Goal: Information Seeking & Learning: Check status

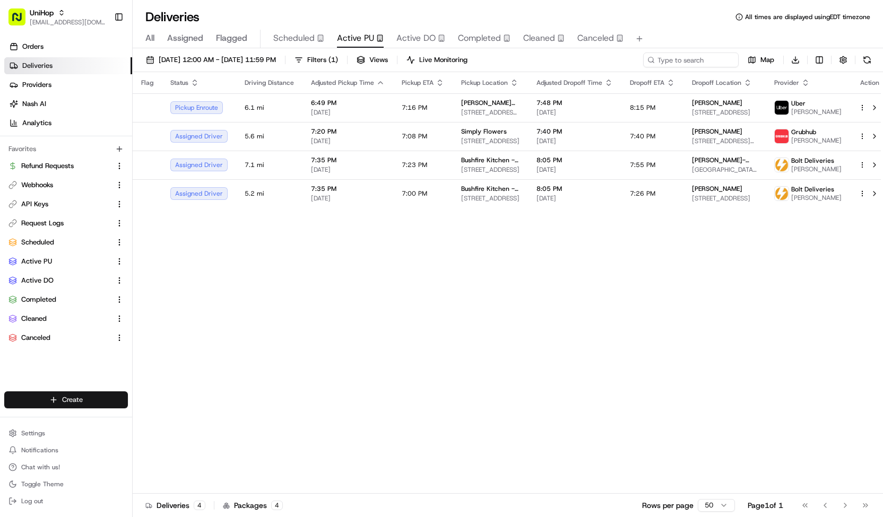
scroll to position [111, 0]
click at [68, 402] on html "UniHop contact@unihop.app Toggle Sidebar Orders Deliveries Providers Nash AI An…" at bounding box center [441, 258] width 883 height 517
click at [159, 459] on link "CSV Upload" at bounding box center [192, 458] width 118 height 19
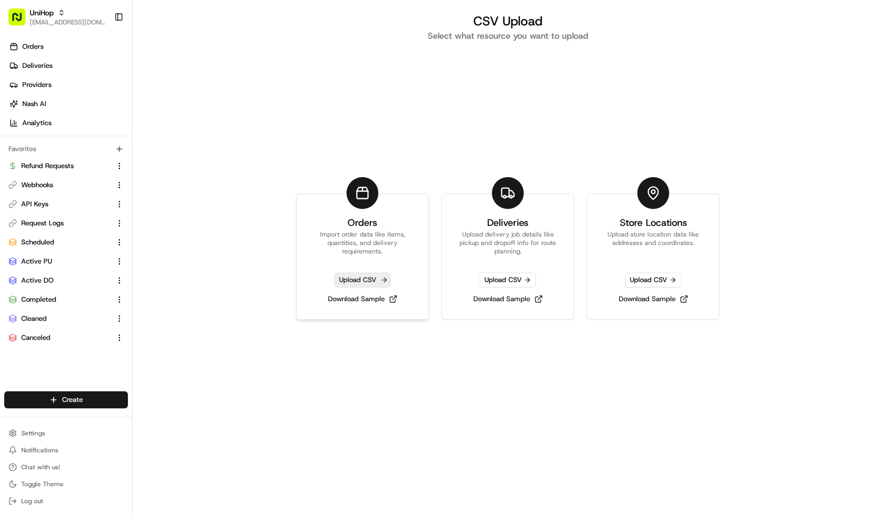
click at [362, 276] on span "Upload CSV" at bounding box center [362, 280] width 56 height 15
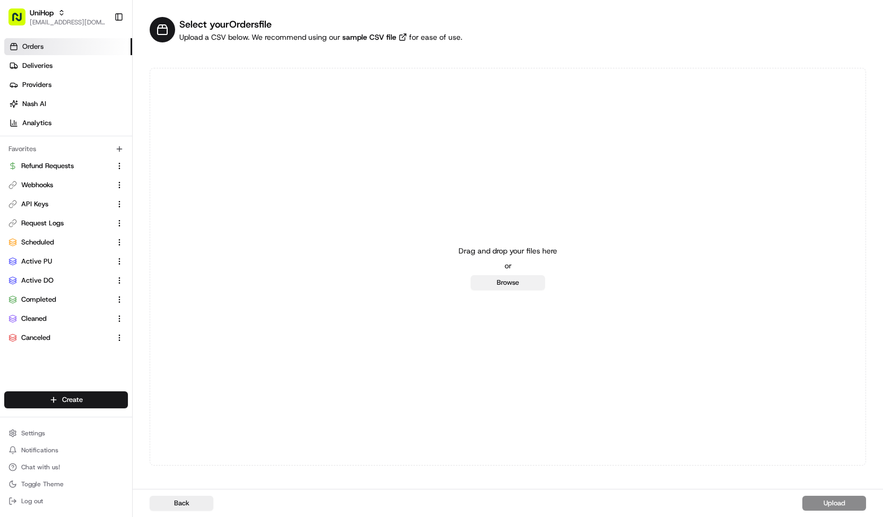
click at [487, 285] on button "Browse" at bounding box center [507, 282] width 74 height 15
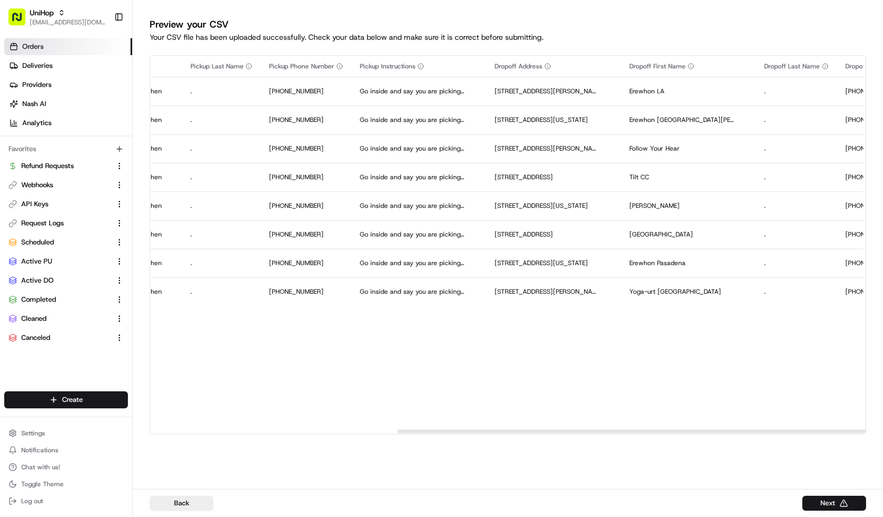
scroll to position [0, 567]
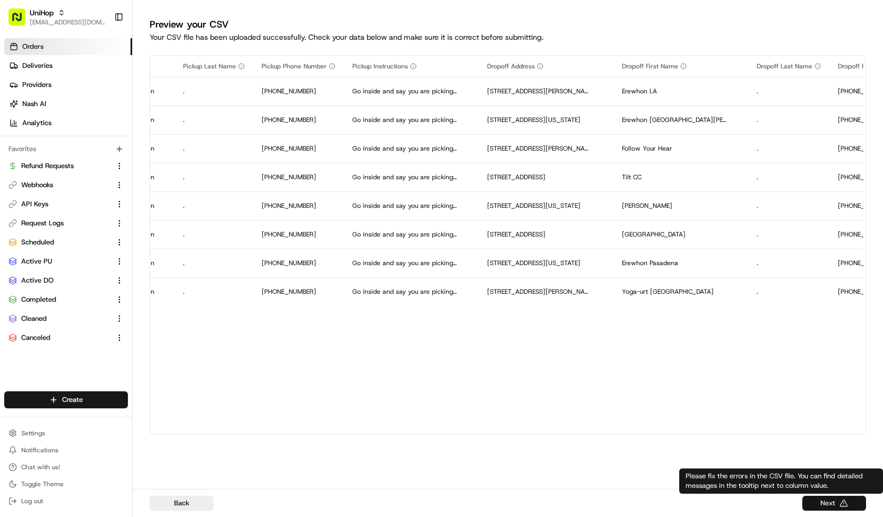
click at [837, 502] on button "Next" at bounding box center [834, 503] width 64 height 15
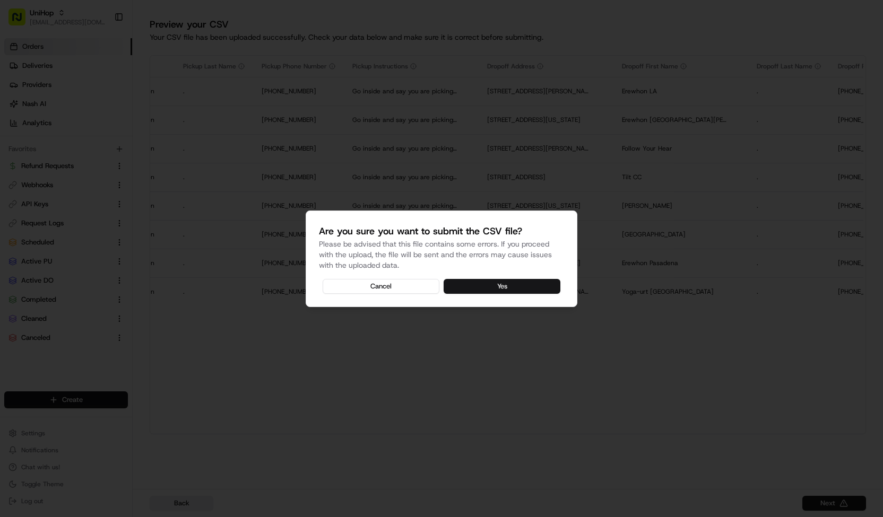
click at [481, 289] on button "Yes" at bounding box center [501, 286] width 117 height 15
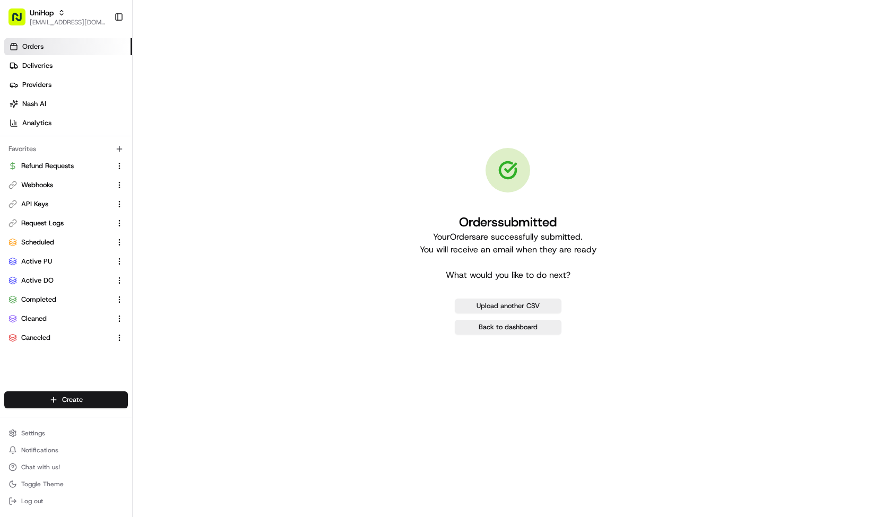
click at [29, 45] on span "Orders" at bounding box center [32, 47] width 21 height 10
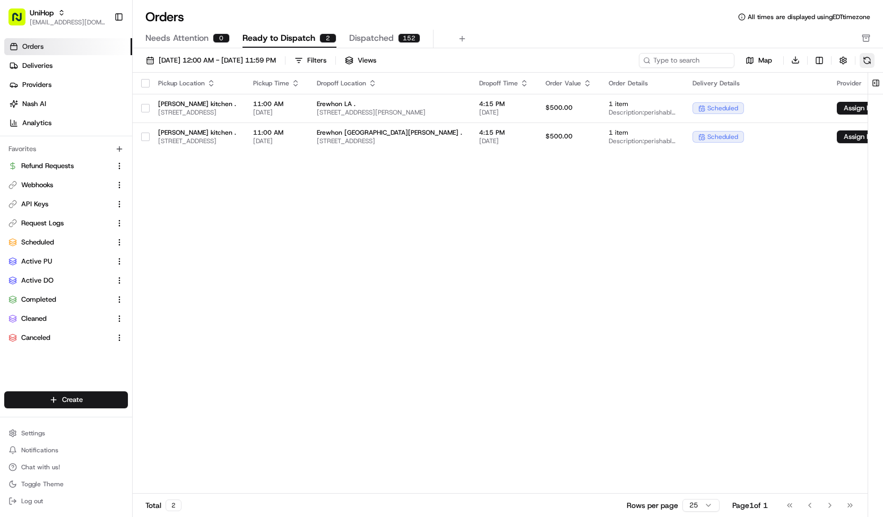
click at [866, 54] on button at bounding box center [866, 60] width 15 height 15
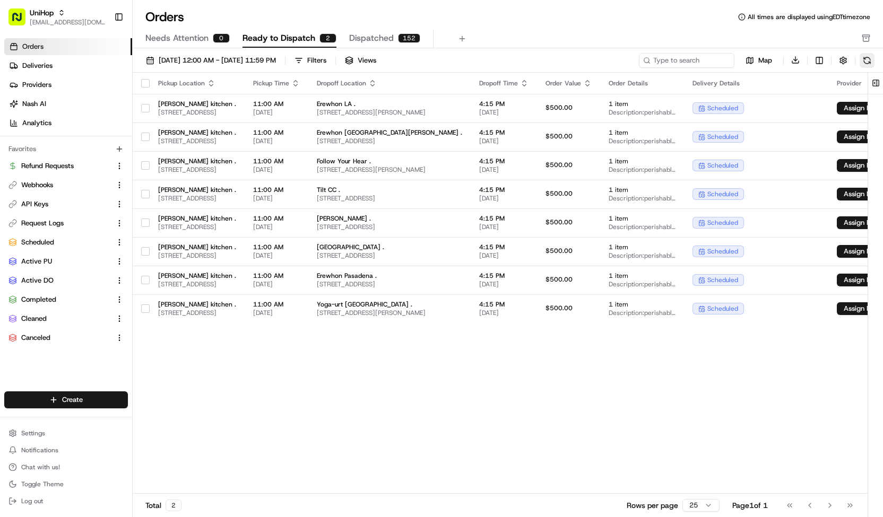
click at [866, 54] on button at bounding box center [866, 60] width 15 height 15
click at [147, 82] on button "button" at bounding box center [145, 83] width 8 height 8
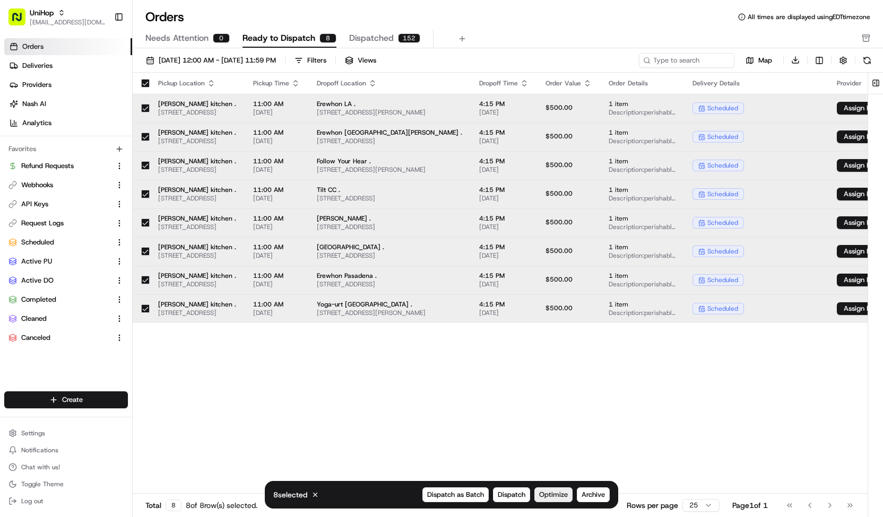
click at [548, 498] on span "Optimize" at bounding box center [553, 495] width 29 height 10
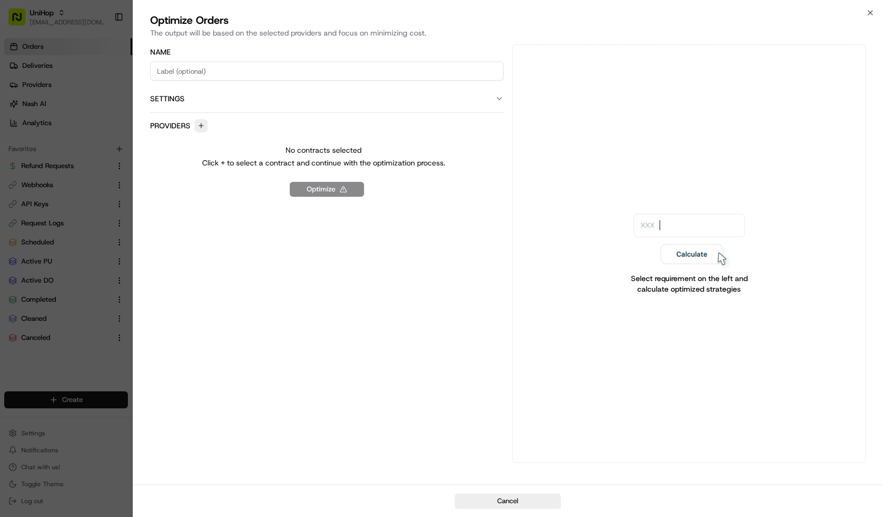
click at [199, 100] on label "Settings" at bounding box center [321, 98] width 343 height 11
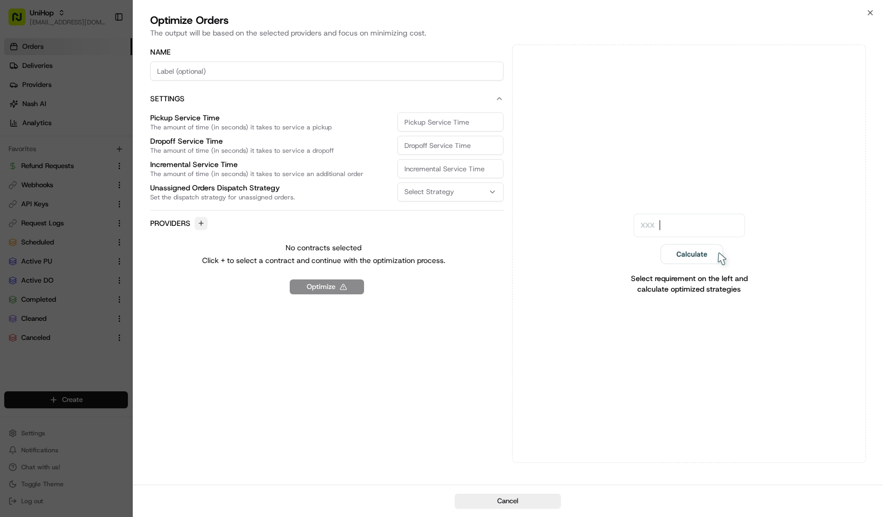
click at [198, 220] on button "button" at bounding box center [201, 223] width 13 height 13
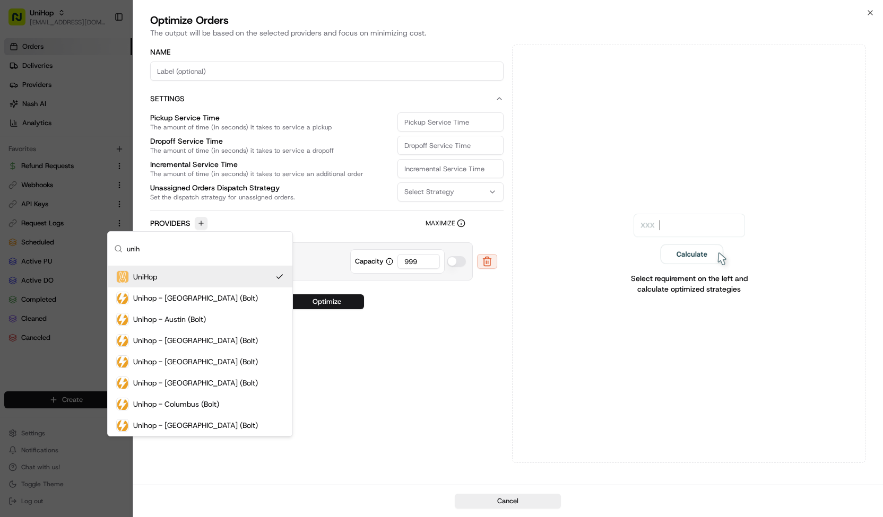
type input "unih"
drag, startPoint x: 408, startPoint y: 255, endPoint x: 370, endPoint y: 255, distance: 38.2
click at [370, 255] on div "Capacity 999" at bounding box center [397, 261] width 94 height 24
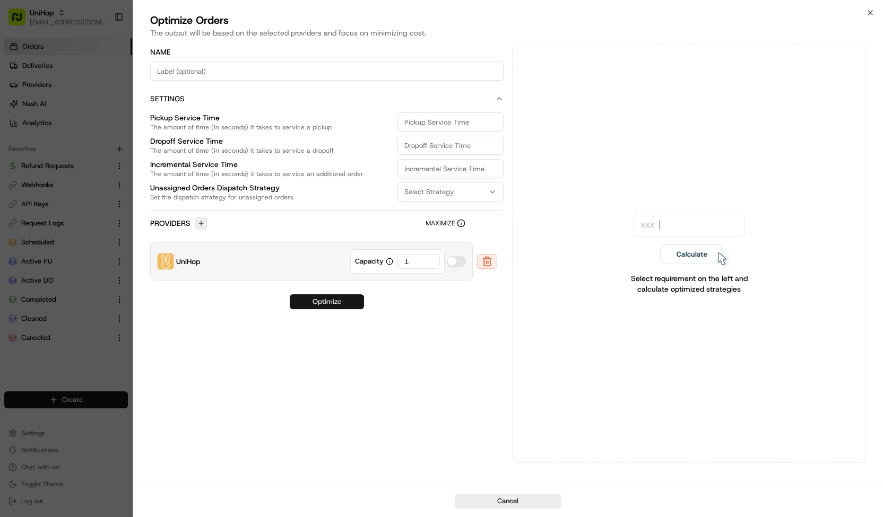
type input "1"
click at [345, 300] on button "Optimize" at bounding box center [327, 301] width 74 height 15
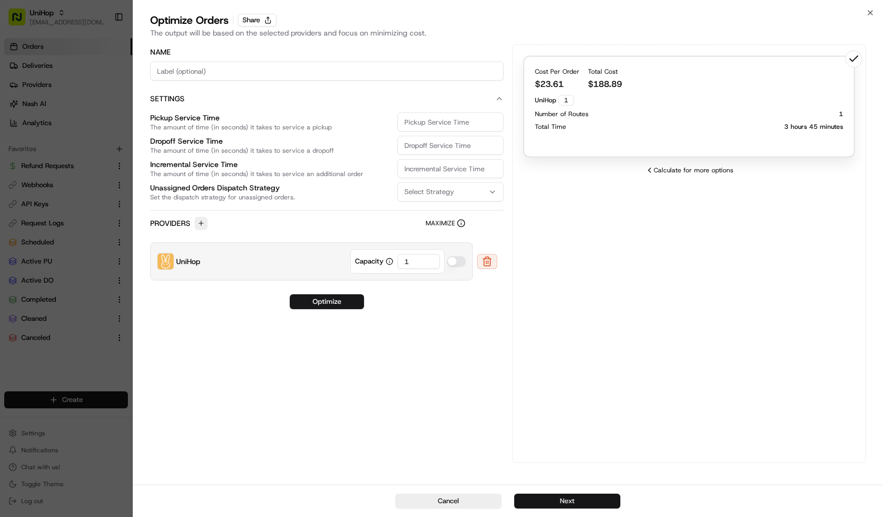
click at [574, 500] on button "Next" at bounding box center [567, 501] width 106 height 15
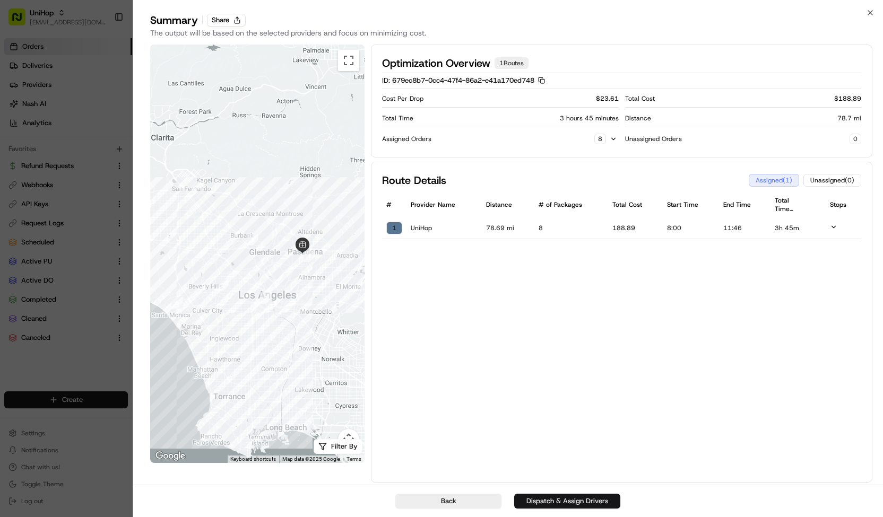
click at [528, 503] on button "Dispatch & Assign Drivers" at bounding box center [567, 501] width 106 height 15
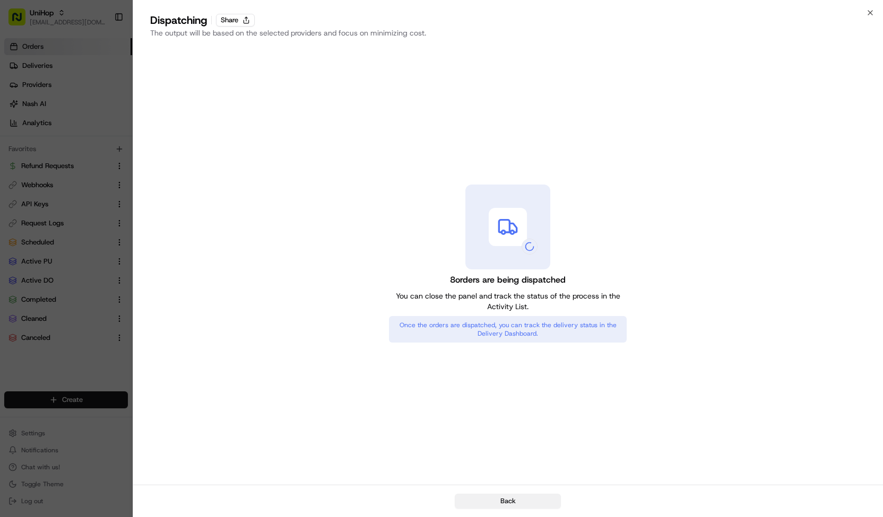
click at [511, 508] on button "Back" at bounding box center [508, 501] width 106 height 15
click at [513, 502] on button "Close" at bounding box center [508, 501] width 106 height 15
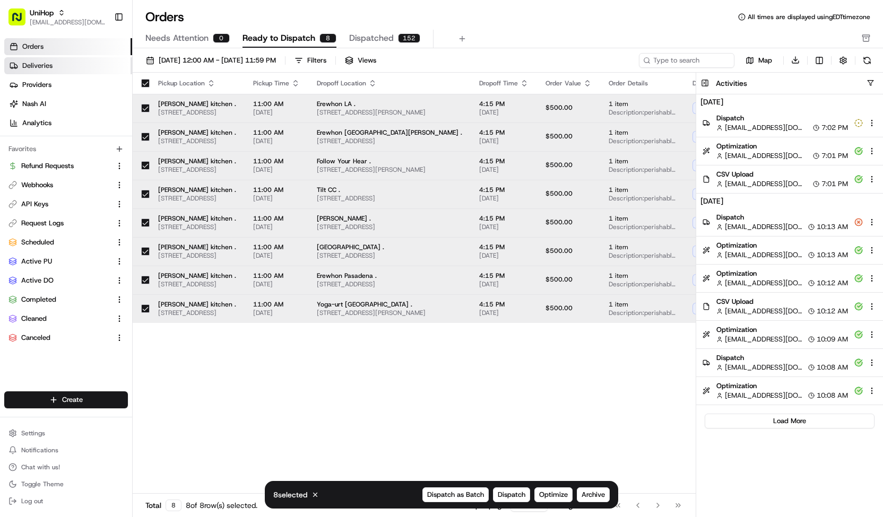
click at [81, 62] on link "Deliveries" at bounding box center [68, 65] width 128 height 17
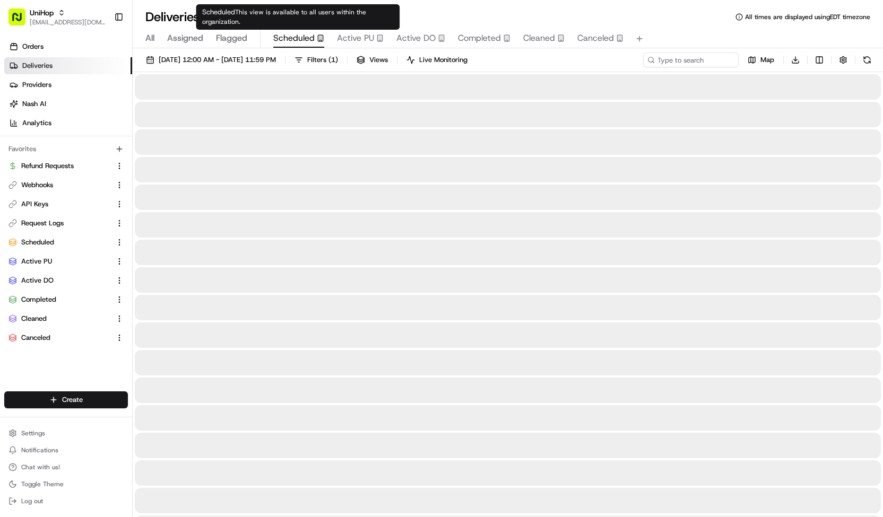
click at [289, 38] on span "Scheduled" at bounding box center [293, 38] width 41 height 13
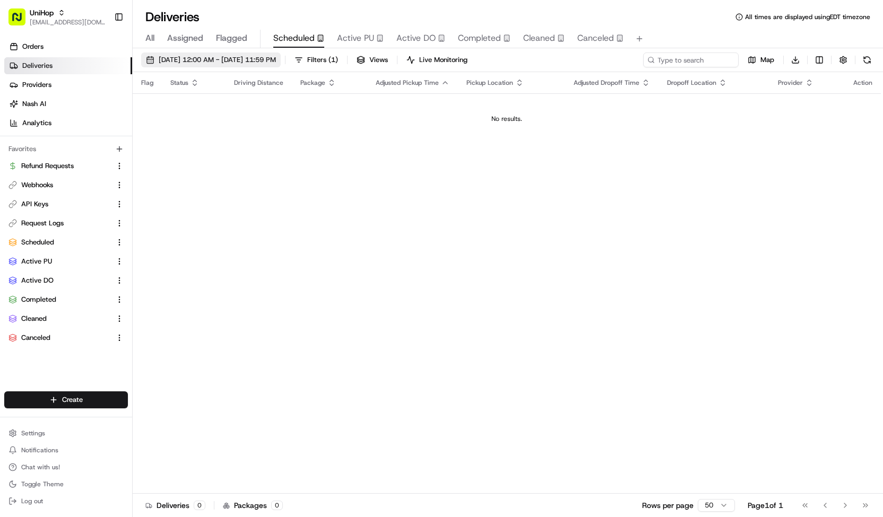
click at [276, 56] on span "Aug 20 2025 12:00 AM - Aug 20 2025 11:59 PM" at bounding box center [217, 60] width 117 height 10
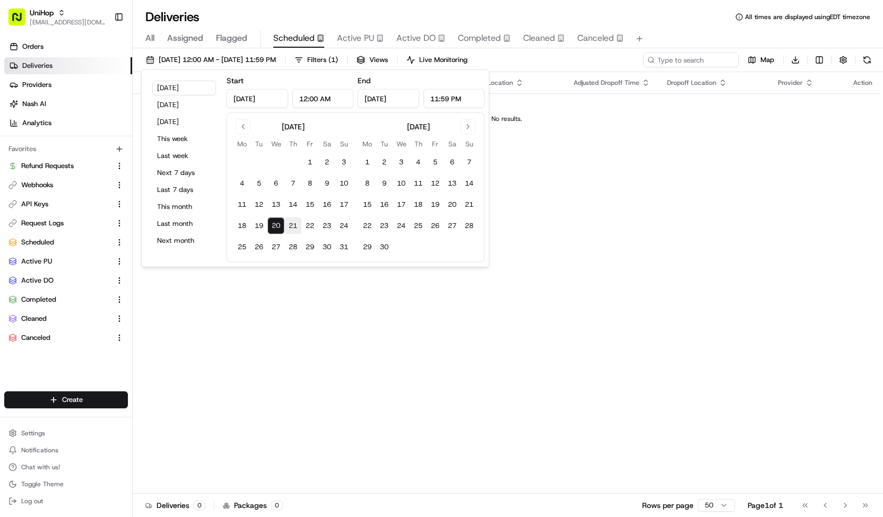
click at [290, 220] on button "21" at bounding box center [292, 225] width 17 height 17
type input "Aug 21, 2025"
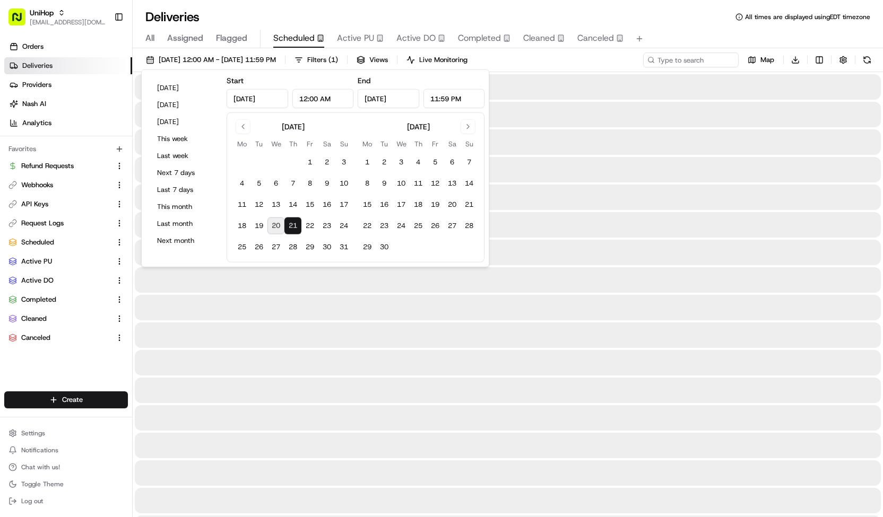
click at [290, 220] on button "21" at bounding box center [292, 225] width 17 height 17
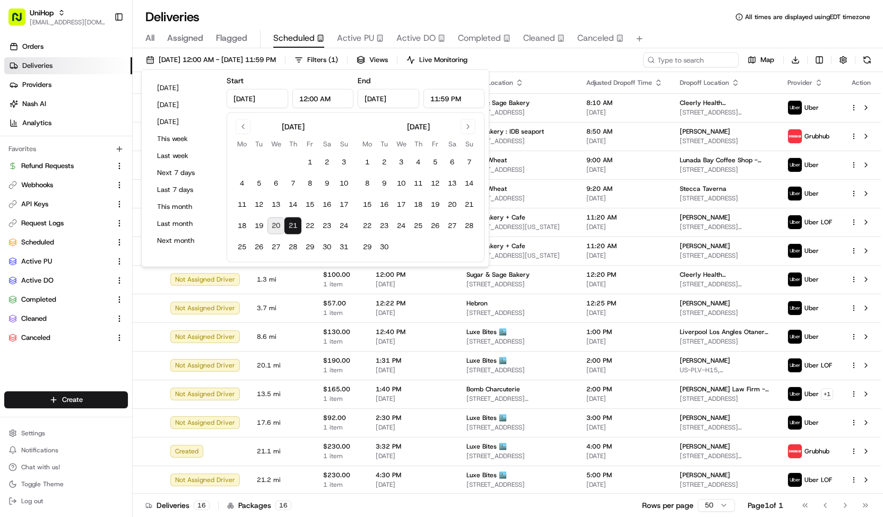
click at [551, 64] on div "Aug 21 2025 12:00 AM - Aug 21 2025 11:59 PM Filters ( 1 ) Views Live Monitoring…" at bounding box center [508, 63] width 750 height 20
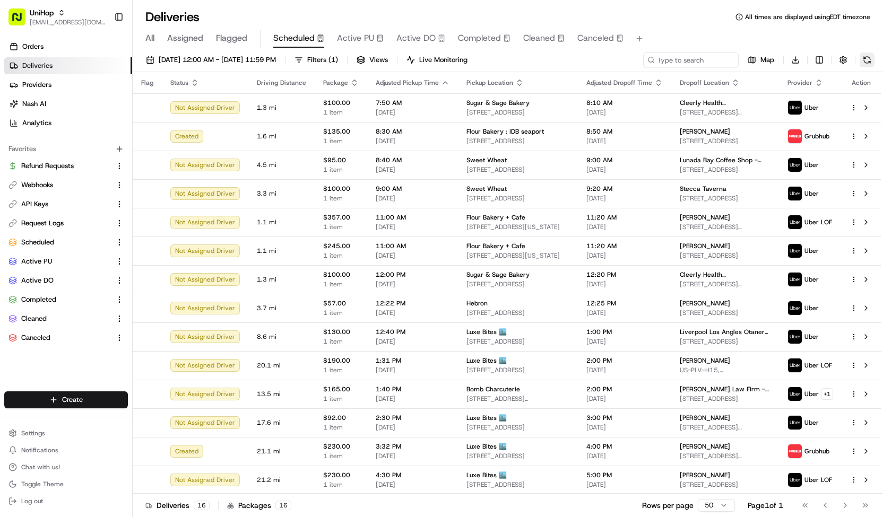
click at [865, 58] on button at bounding box center [866, 60] width 15 height 15
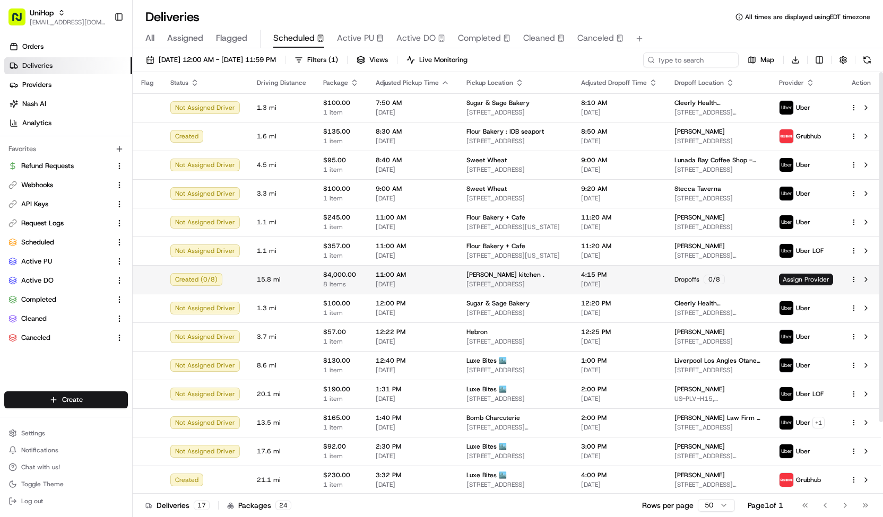
click at [851, 276] on html "UniHop contact@unihop.app Toggle Sidebar Orders Deliveries Providers Nash AI An…" at bounding box center [441, 258] width 883 height 517
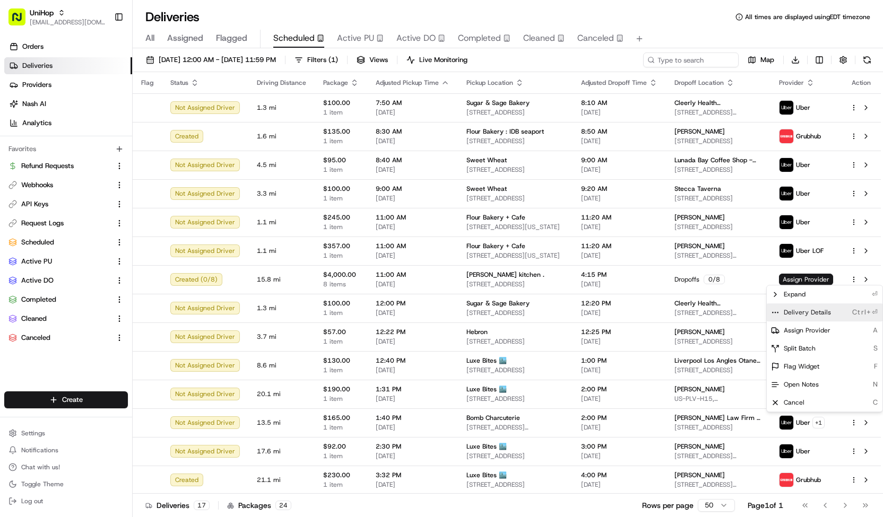
click at [816, 310] on span "Delivery Details" at bounding box center [806, 312] width 47 height 8
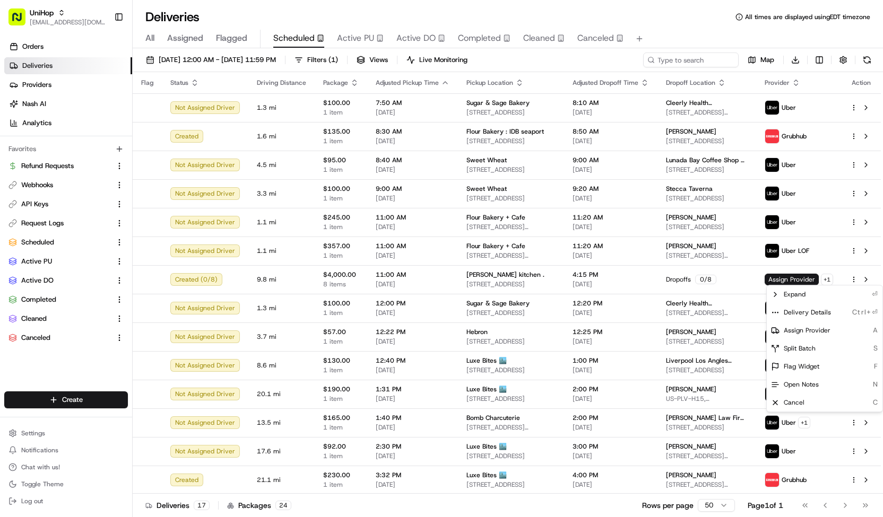
click at [403, 22] on html "UniHop contact@unihop.app Toggle Sidebar Orders Deliveries Providers Nash AI An…" at bounding box center [441, 258] width 883 height 517
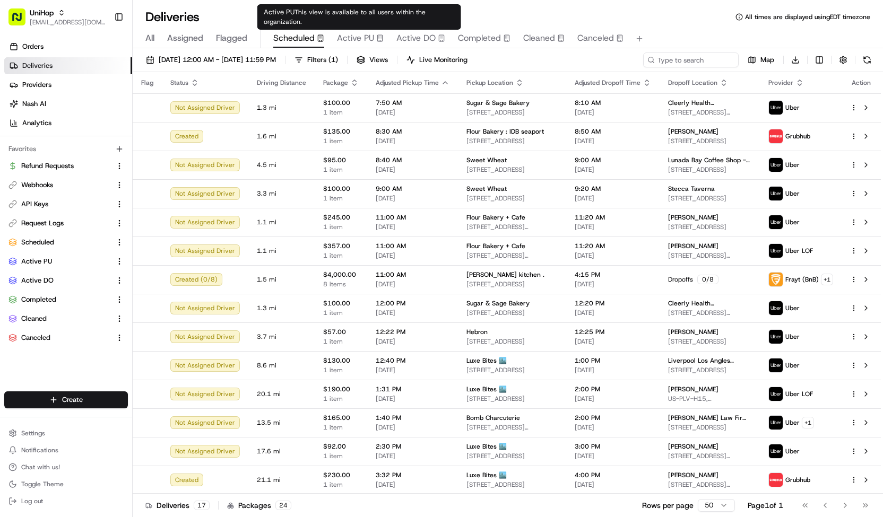
click at [361, 41] on span "Active PU" at bounding box center [355, 38] width 37 height 13
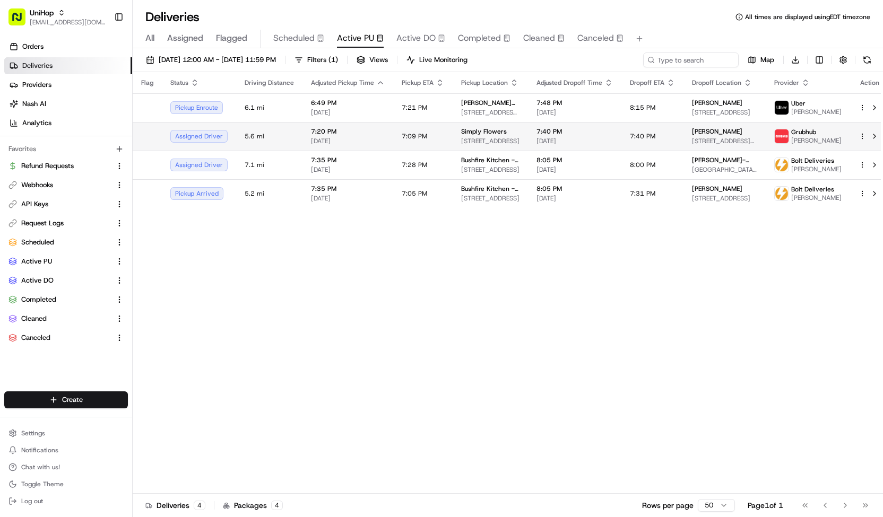
click at [452, 128] on td "Simply Flowers 1100 W 7800 S #9, West Jordan, UT 84088, United States" at bounding box center [489, 136] width 75 height 29
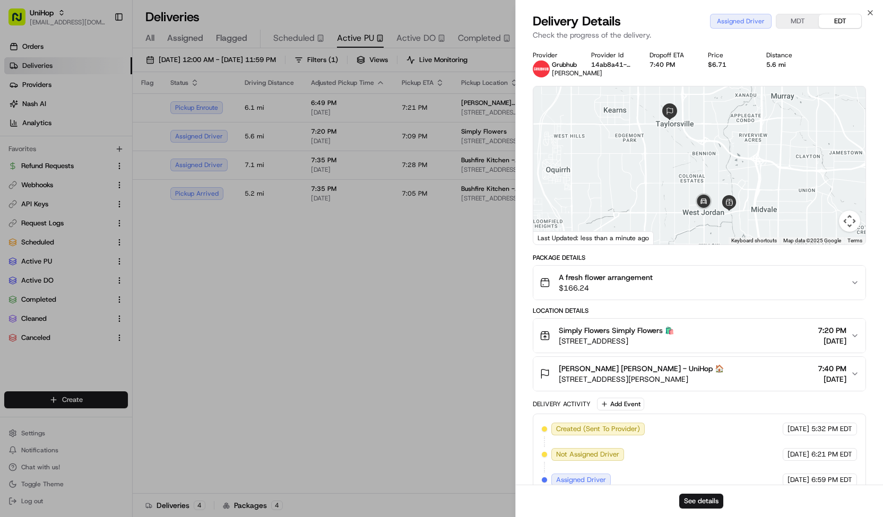
click at [700, 297] on button "A fresh flower arrangement $166.24" at bounding box center [699, 283] width 332 height 34
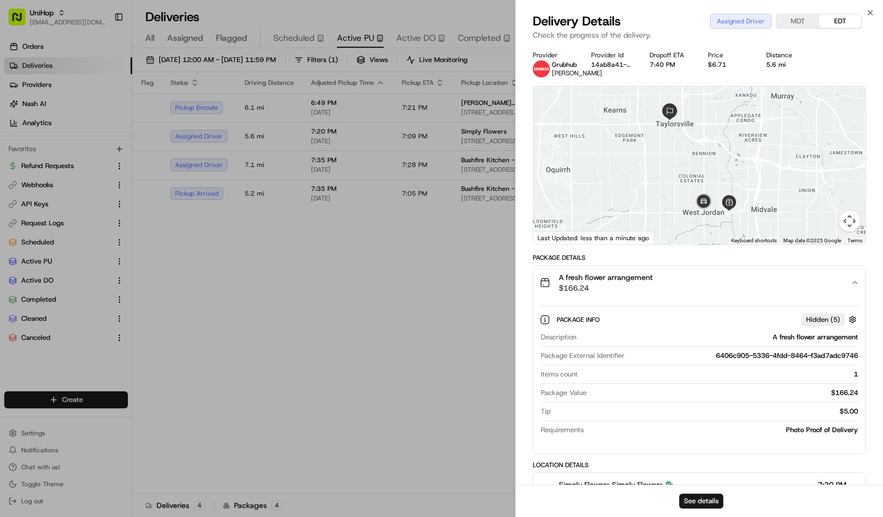
click at [700, 297] on button "A fresh flower arrangement $166.24" at bounding box center [699, 283] width 332 height 34
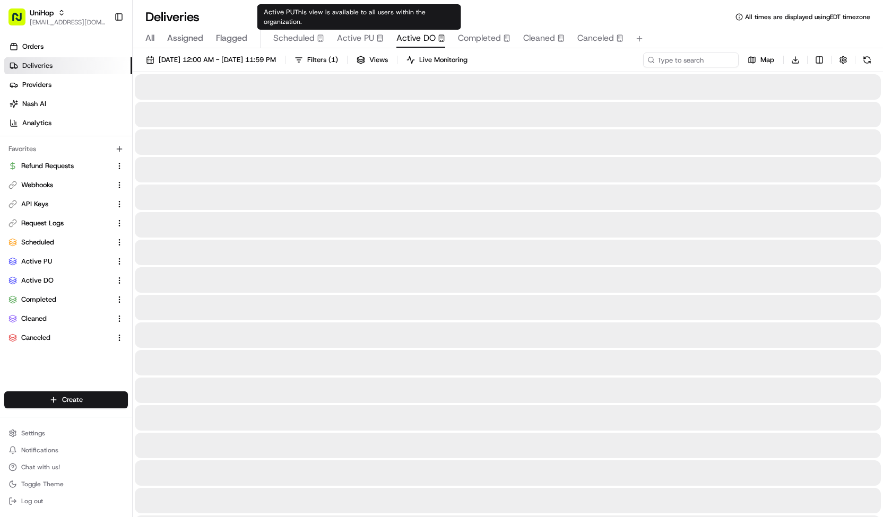
click at [414, 33] on span "Active DO" at bounding box center [415, 38] width 39 height 13
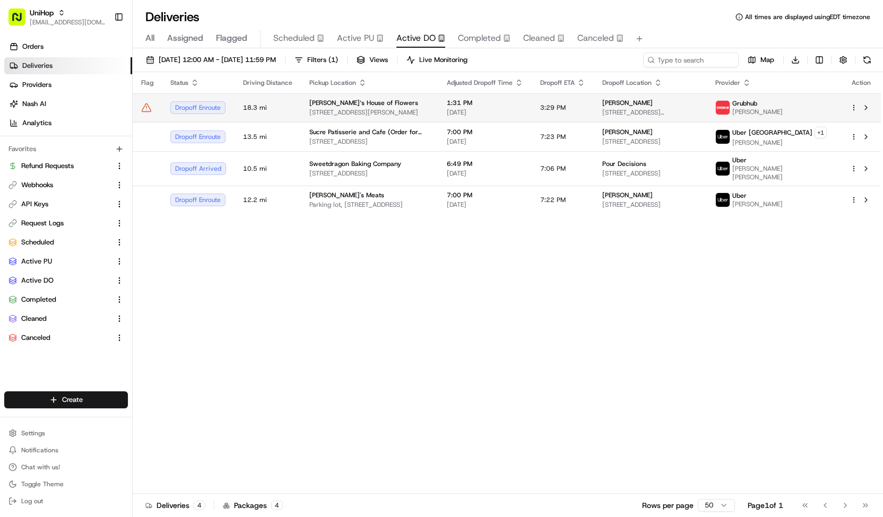
click at [399, 108] on span "[STREET_ADDRESS][PERSON_NAME]" at bounding box center [369, 112] width 120 height 8
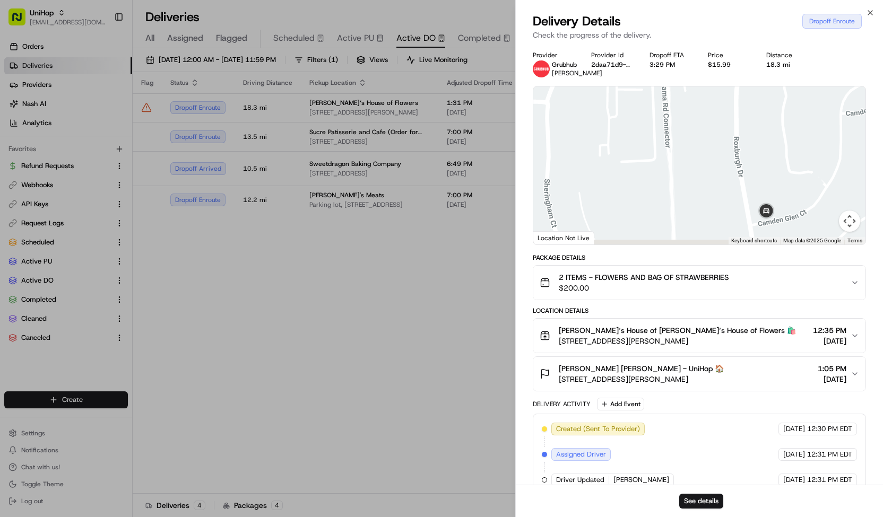
drag, startPoint x: 794, startPoint y: 214, endPoint x: 768, endPoint y: 197, distance: 30.9
click at [768, 197] on img at bounding box center [766, 212] width 30 height 30
click at [682, 497] on button "See details" at bounding box center [701, 501] width 44 height 15
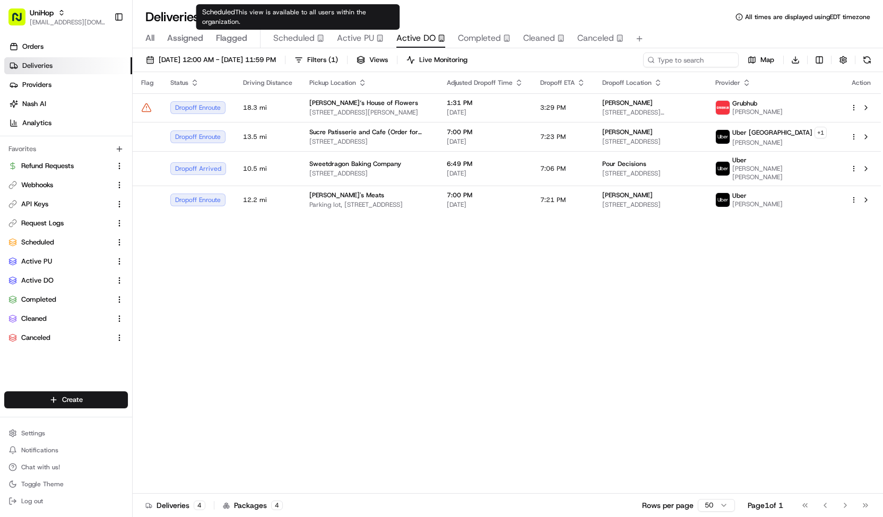
click at [313, 32] on span "Scheduled" at bounding box center [293, 38] width 41 height 13
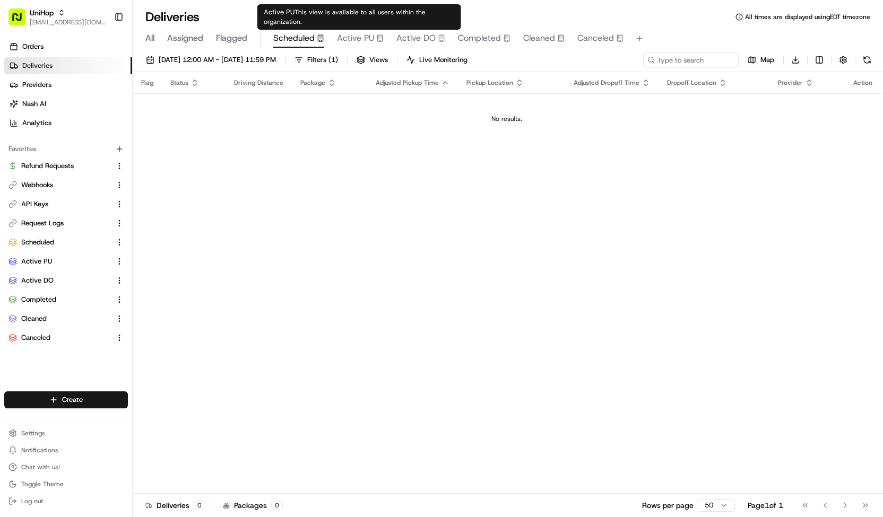
click at [365, 40] on span "Active PU" at bounding box center [355, 38] width 37 height 13
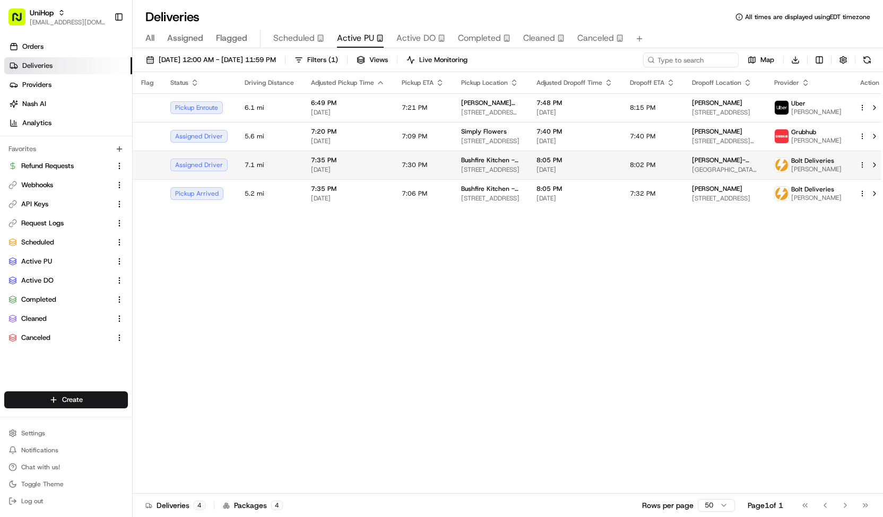
click at [380, 153] on td "7:35 PM Aug 20 2025" at bounding box center [347, 165] width 91 height 29
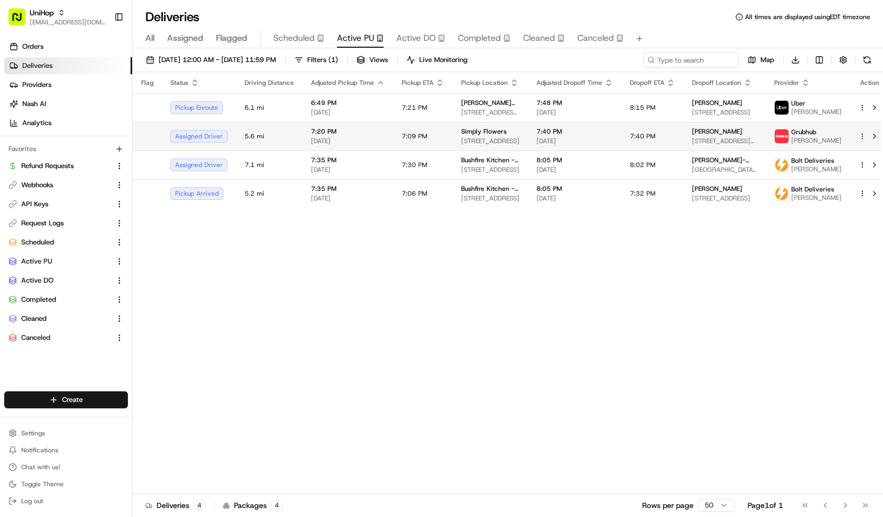
click at [421, 129] on td "7:09 PM" at bounding box center [422, 136] width 59 height 29
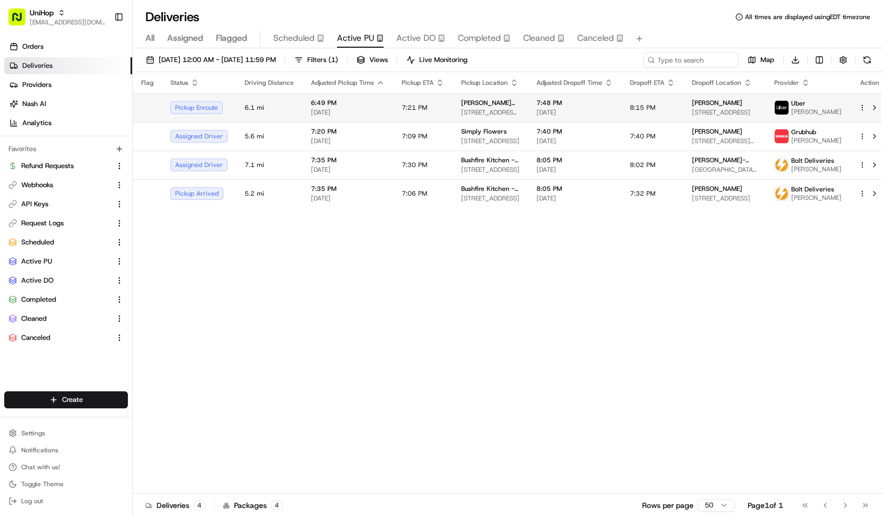
click at [457, 97] on td "Sada's Flowers 10612 Culver Blvd, Culver City, CA 90232, USA" at bounding box center [489, 107] width 75 height 29
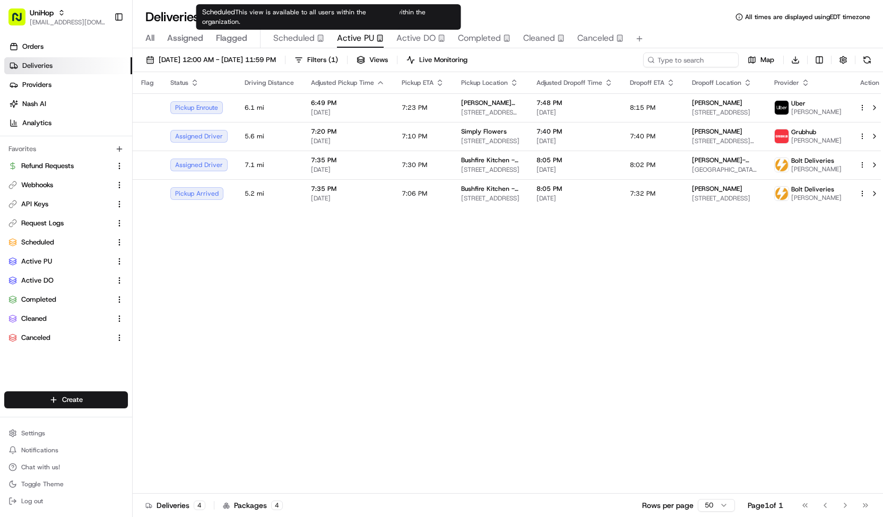
click at [314, 41] on div "Scheduled" at bounding box center [298, 38] width 51 height 13
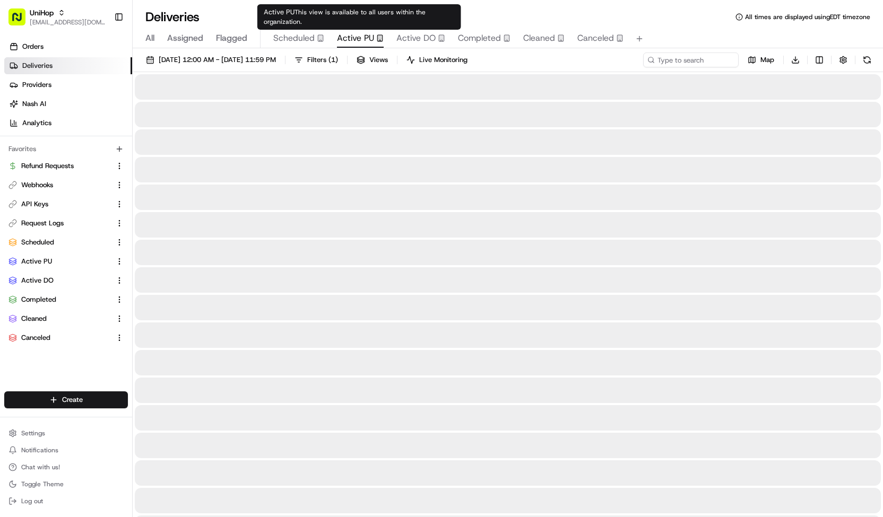
click at [360, 38] on span "Active PU" at bounding box center [355, 38] width 37 height 13
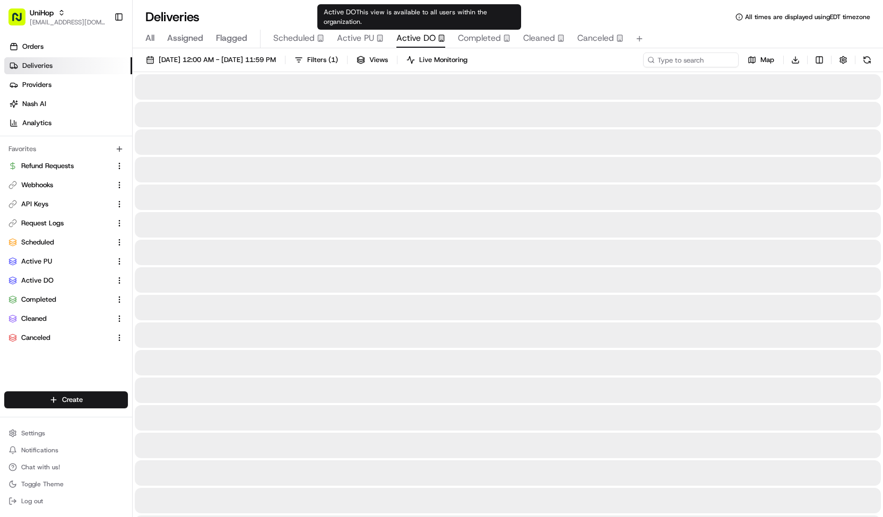
click at [426, 33] on span "Active DO" at bounding box center [415, 38] width 39 height 13
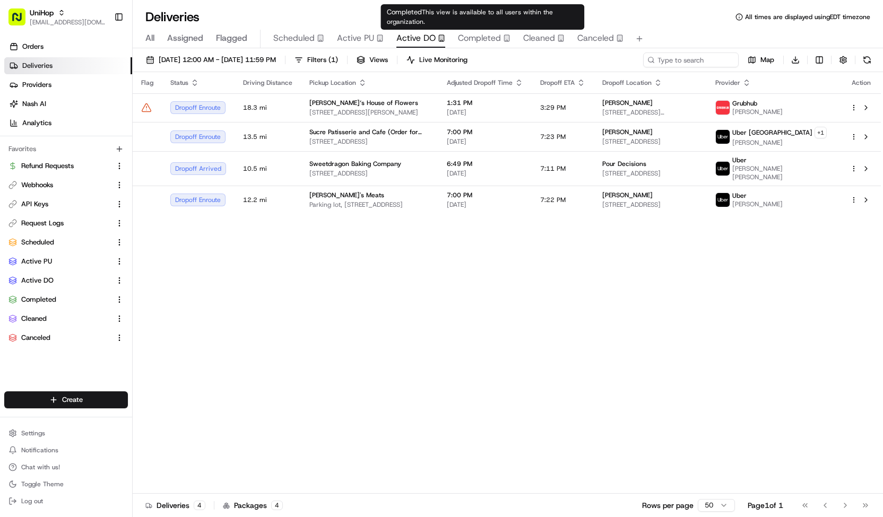
click at [483, 37] on span "Completed" at bounding box center [479, 38] width 43 height 13
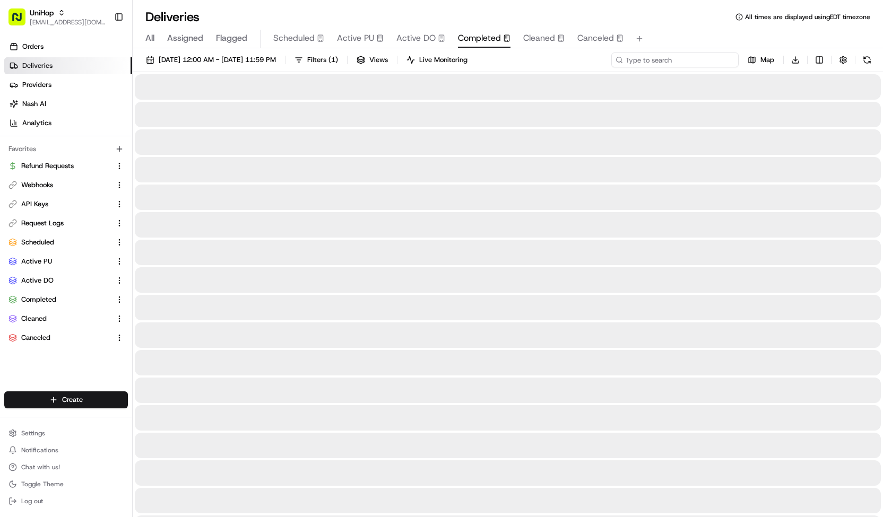
click at [694, 64] on input at bounding box center [674, 60] width 127 height 15
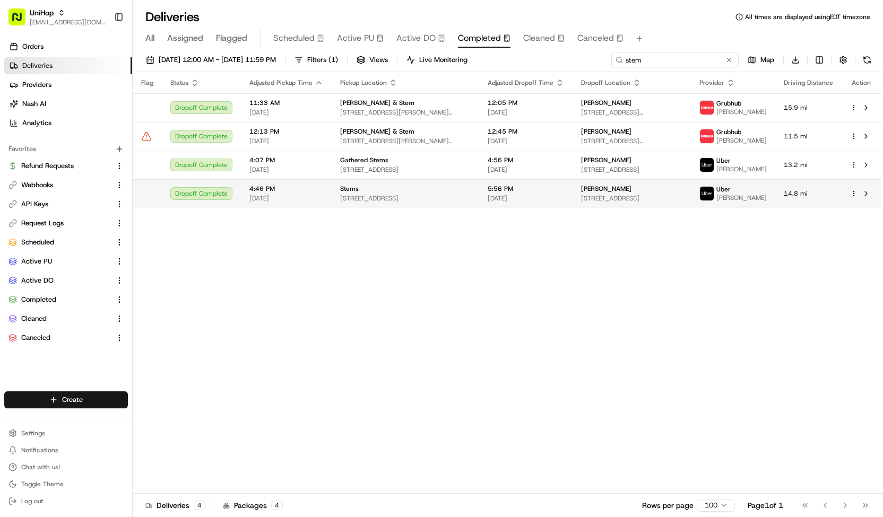
type input "stem"
click at [520, 202] on span "[DATE]" at bounding box center [525, 198] width 76 height 8
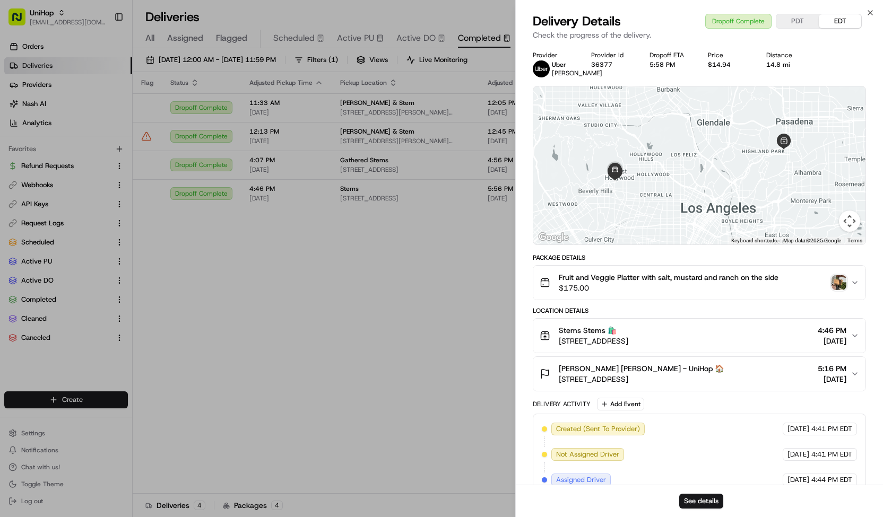
click at [838, 287] on img "button" at bounding box center [838, 282] width 15 height 15
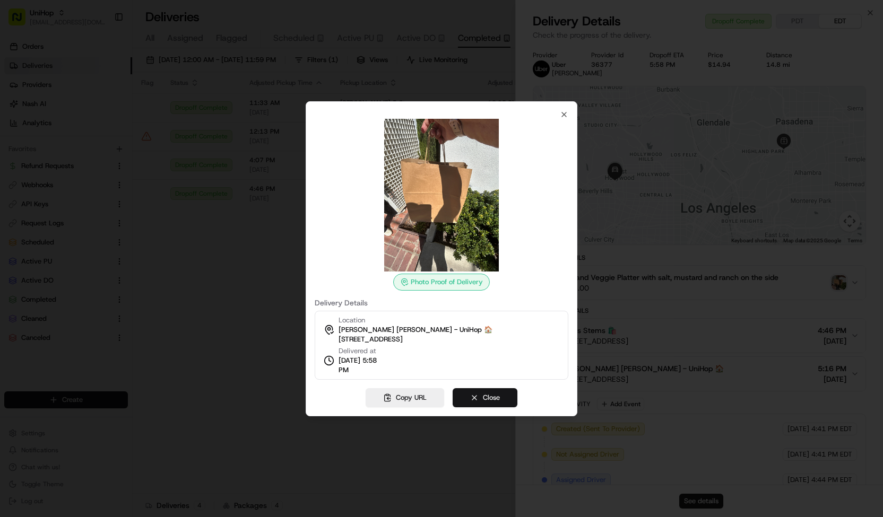
click at [473, 392] on button "Close" at bounding box center [484, 397] width 65 height 19
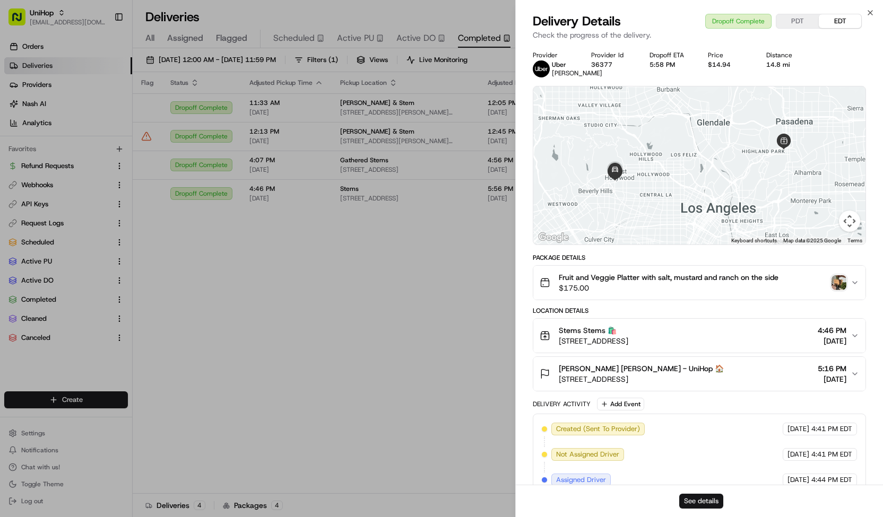
click at [689, 497] on button "See details" at bounding box center [701, 501] width 44 height 15
click at [646, 282] on span "Fruit and Veggie Platter with salt, mustard and ranch on the side" at bounding box center [669, 277] width 220 height 11
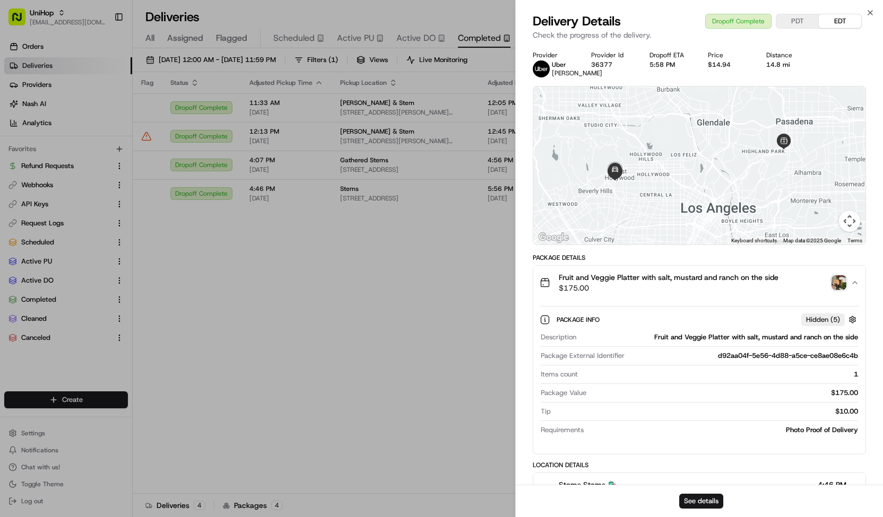
click at [646, 282] on span "Fruit and Veggie Platter with salt, mustard and ranch on the side" at bounding box center [669, 277] width 220 height 11
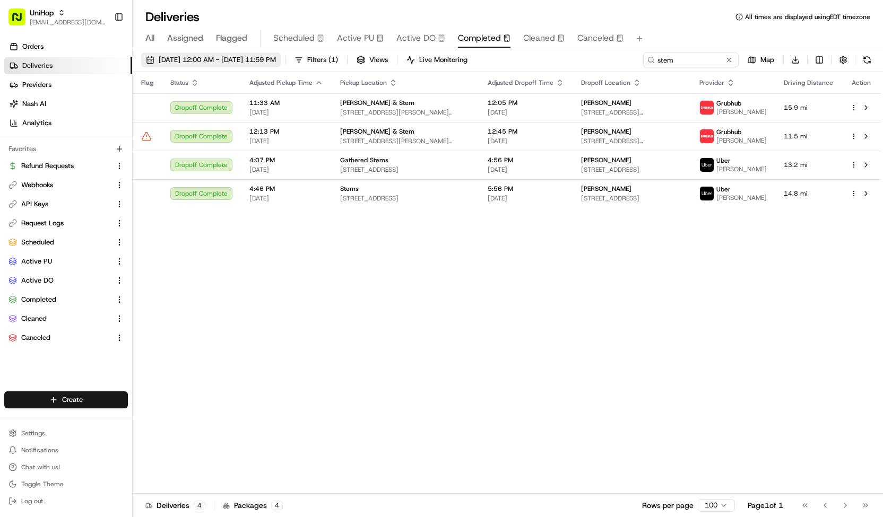
click at [276, 60] on span "Aug 20 2025 12:00 AM - Aug 20 2025 11:59 PM" at bounding box center [217, 60] width 117 height 10
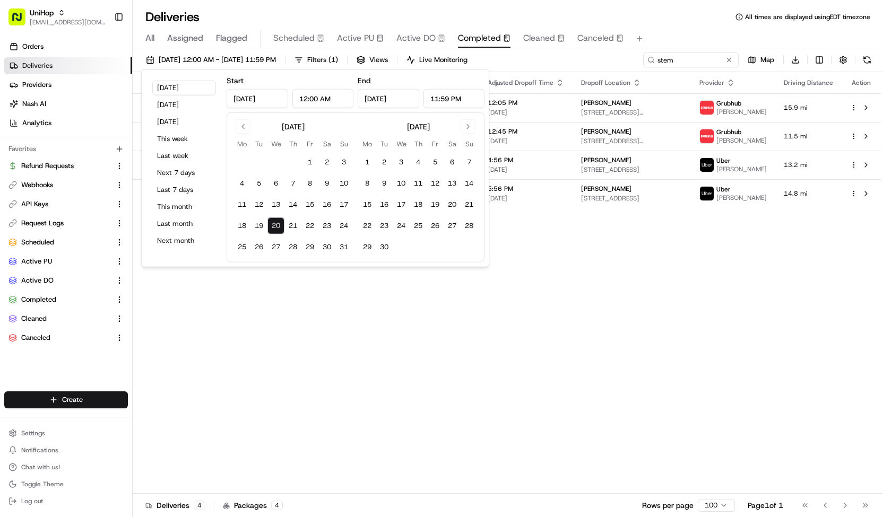
click at [544, 284] on div "Flag Status Adjusted Pickup Time Pickup Location Adjusted Dropoff Time Dropoff …" at bounding box center [507, 283] width 748 height 422
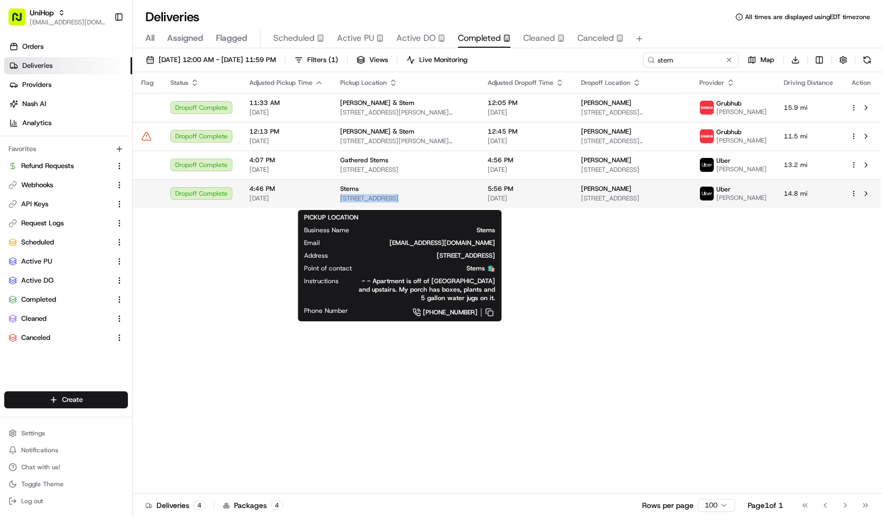
drag, startPoint x: 337, startPoint y: 204, endPoint x: 390, endPoint y: 204, distance: 52.5
click at [390, 204] on td "Stems 640 Prospect Ave, South Pasadena, CA 91030, USA" at bounding box center [405, 193] width 147 height 29
copy span "640 Prospect Ave"
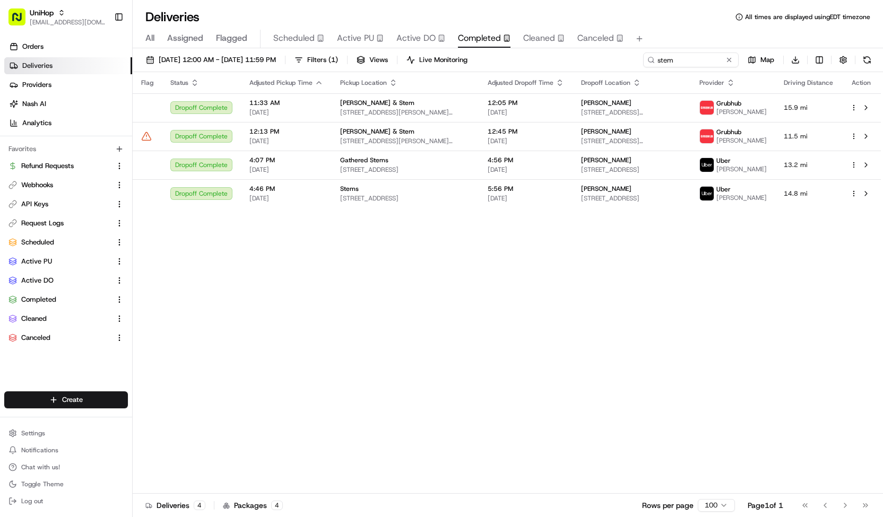
click at [281, 67] on div "Aug 20 2025 12:00 AM - Aug 20 2025 11:59 PM Filters ( 1 ) Views Live Monitoring…" at bounding box center [508, 63] width 750 height 20
click at [281, 65] on button "Aug 20 2025 12:00 AM - Aug 20 2025 11:59 PM" at bounding box center [211, 60] width 140 height 15
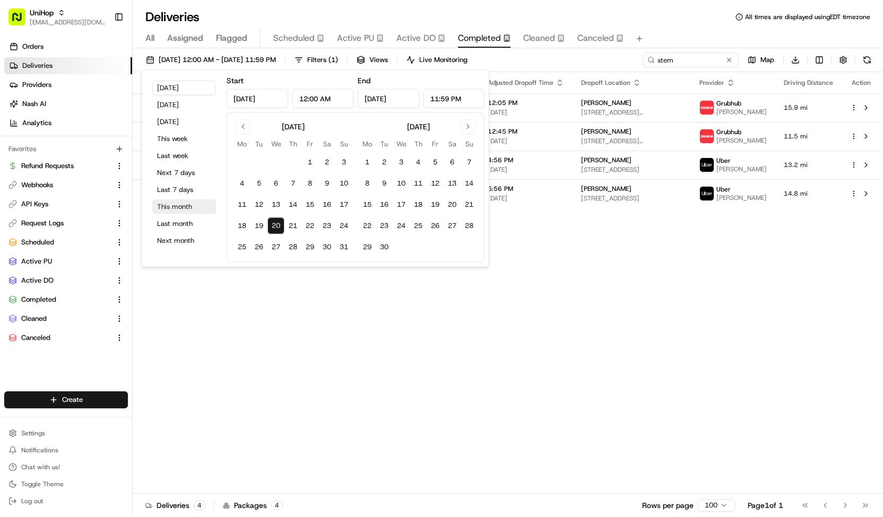
click at [193, 211] on button "This month" at bounding box center [184, 206] width 64 height 15
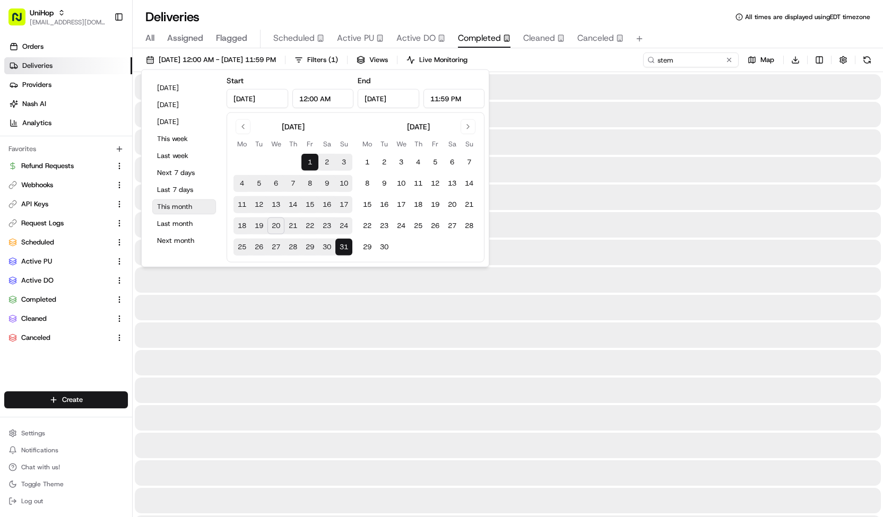
type input "Aug 1, 2025"
type input "Aug 31, 2025"
click at [676, 60] on input "stem" at bounding box center [674, 60] width 127 height 15
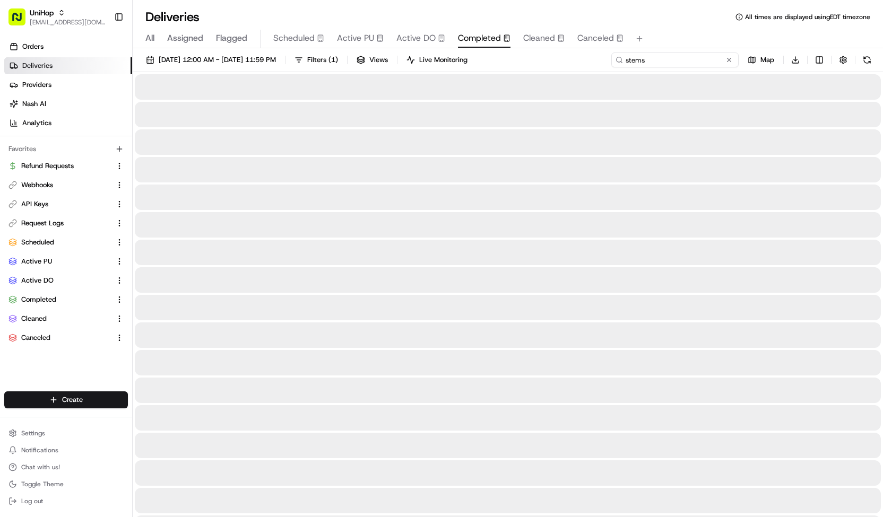
click at [676, 60] on input "stems" at bounding box center [674, 60] width 127 height 15
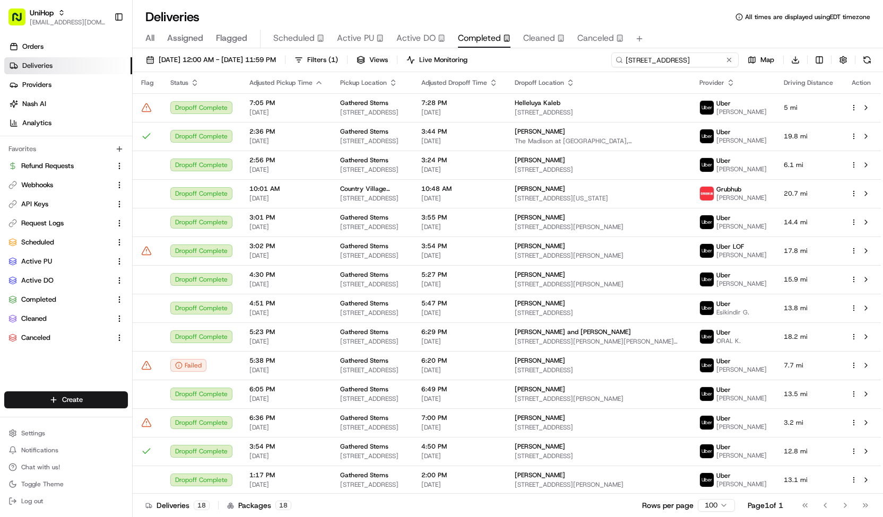
type input "640 Prospect Ave"
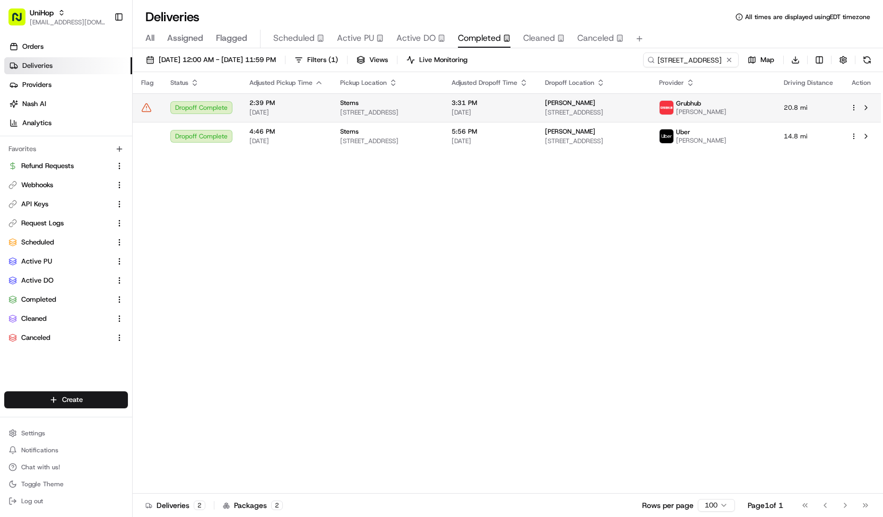
click at [434, 104] on div "Stems" at bounding box center [387, 103] width 94 height 8
click at [301, 40] on span "Scheduled" at bounding box center [293, 38] width 41 height 13
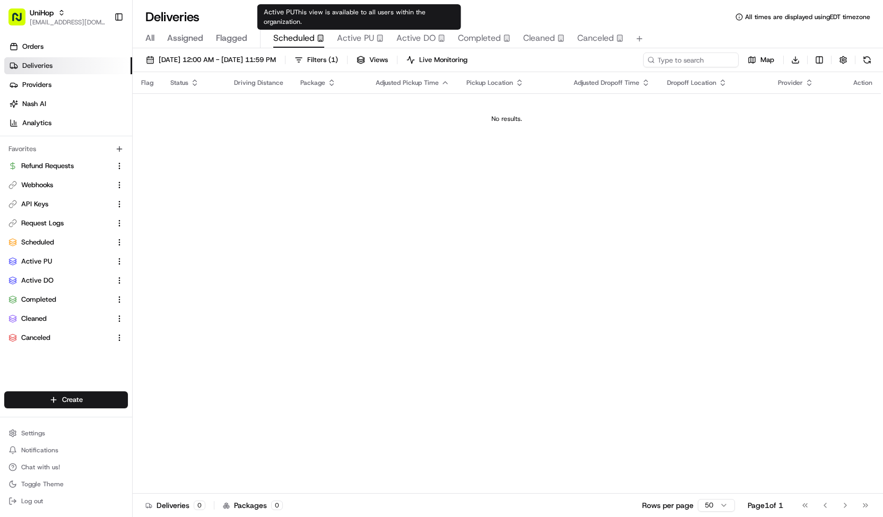
click at [355, 42] on span "Active PU" at bounding box center [355, 38] width 37 height 13
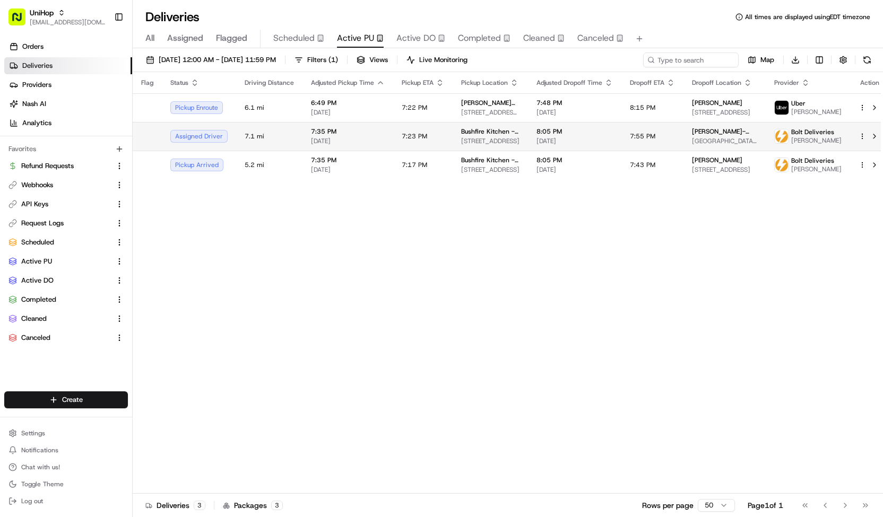
click at [433, 138] on td "7:23 PM" at bounding box center [422, 136] width 59 height 29
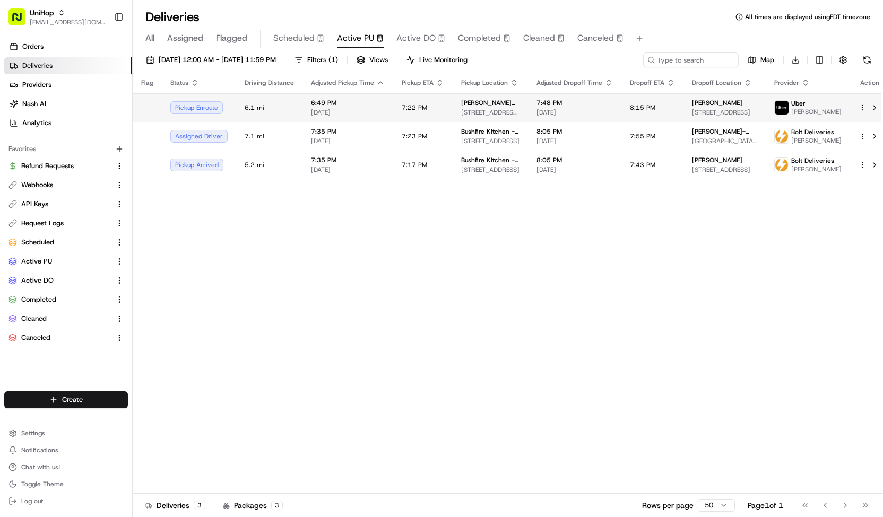
click at [454, 109] on td "Sada's Flowers 10612 Culver Blvd, Culver City, CA 90232, USA" at bounding box center [489, 107] width 75 height 29
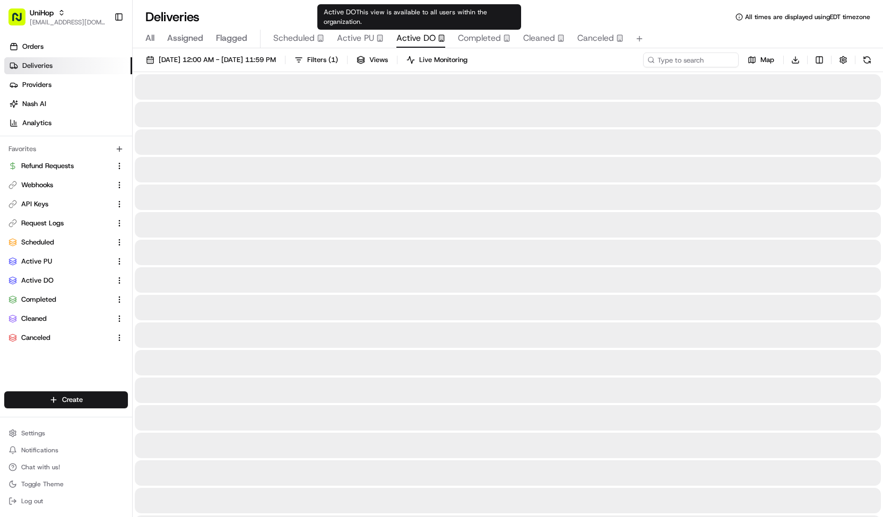
click at [429, 41] on span "Active DO" at bounding box center [415, 38] width 39 height 13
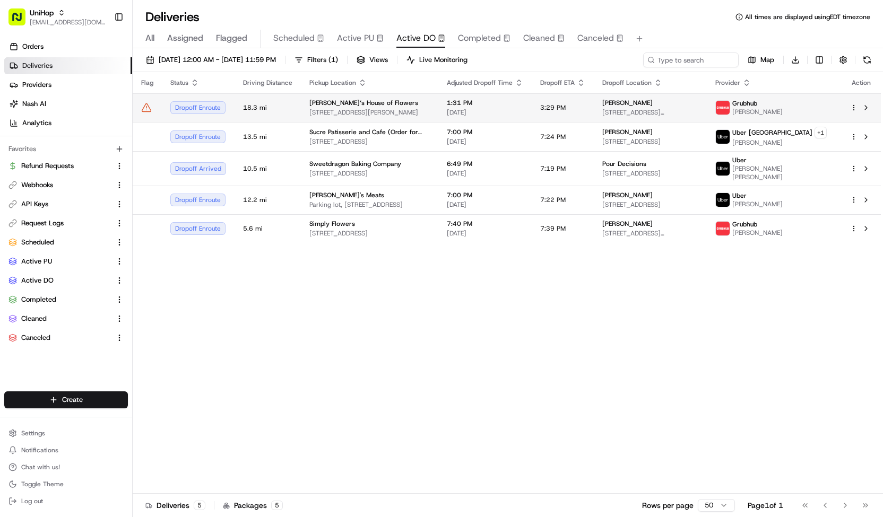
click at [563, 107] on span "3:29 PM" at bounding box center [552, 107] width 25 height 8
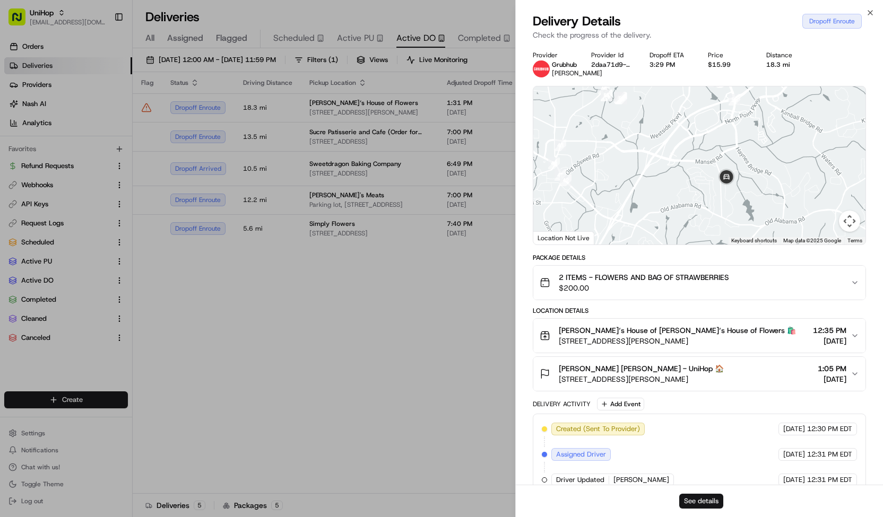
click at [689, 501] on button "See details" at bounding box center [701, 501] width 44 height 15
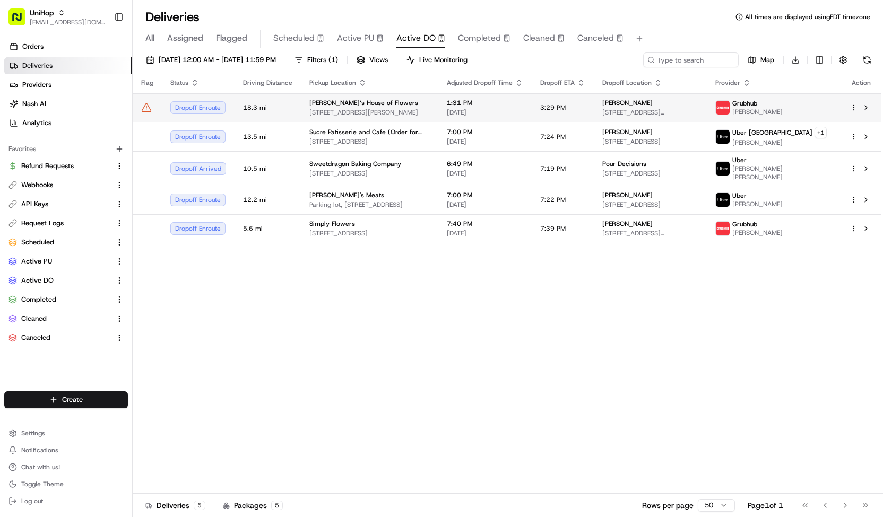
click at [594, 107] on td "3:29 PM" at bounding box center [562, 107] width 62 height 29
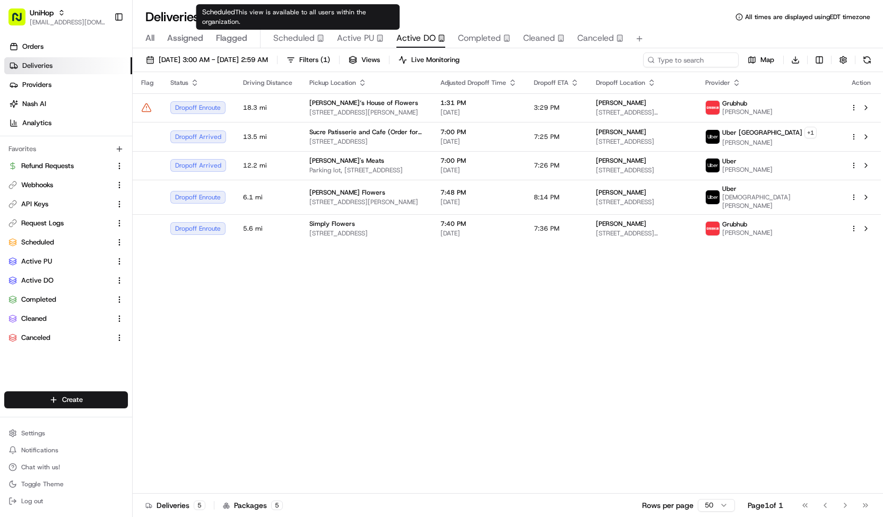
click at [310, 38] on span "Scheduled" at bounding box center [293, 38] width 41 height 13
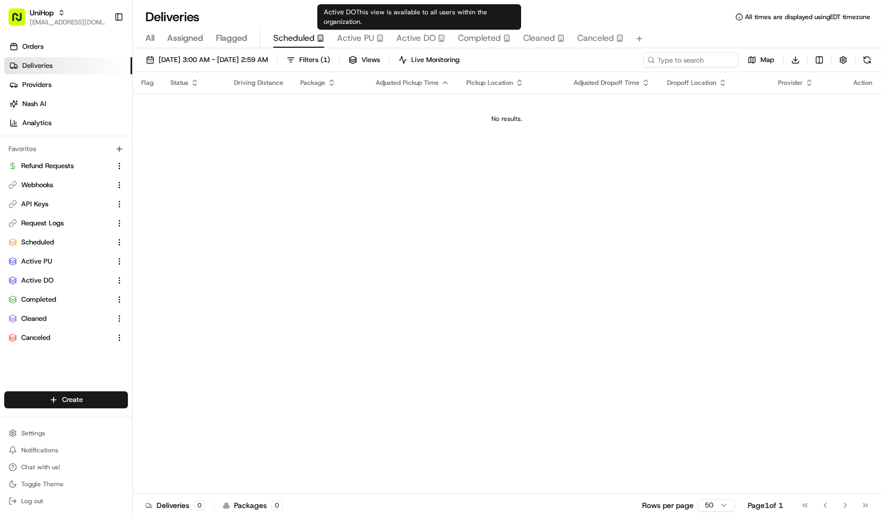
click at [409, 43] on span "Active DO" at bounding box center [415, 38] width 39 height 13
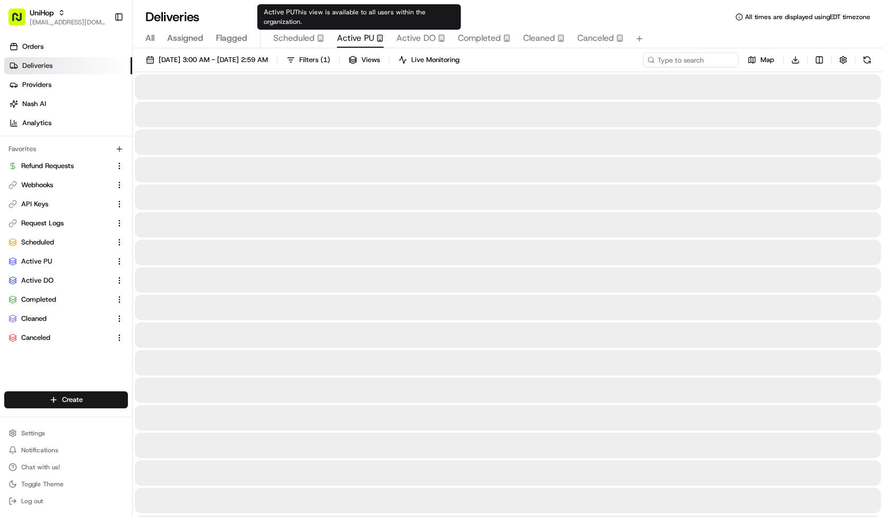
click at [356, 40] on span "Active PU" at bounding box center [355, 38] width 37 height 13
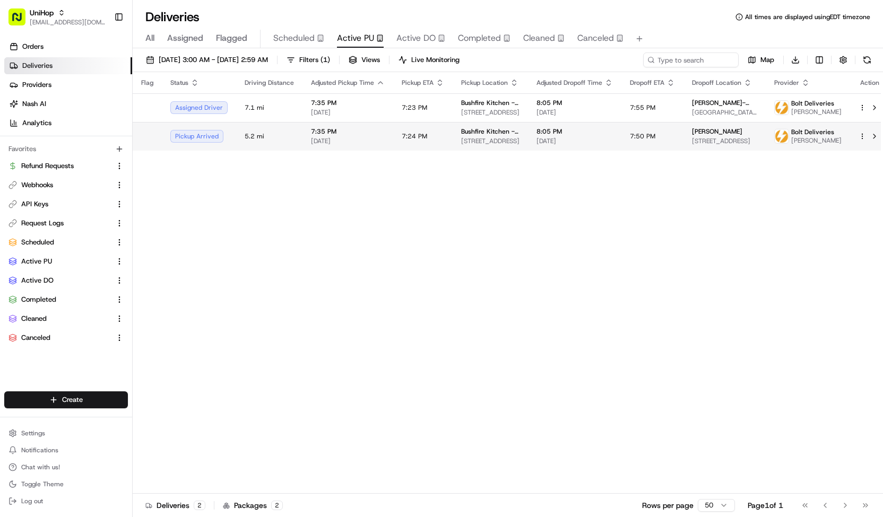
click at [393, 128] on td "7:24 PM" at bounding box center [422, 136] width 59 height 29
click at [411, 41] on span "Active DO" at bounding box center [415, 38] width 39 height 13
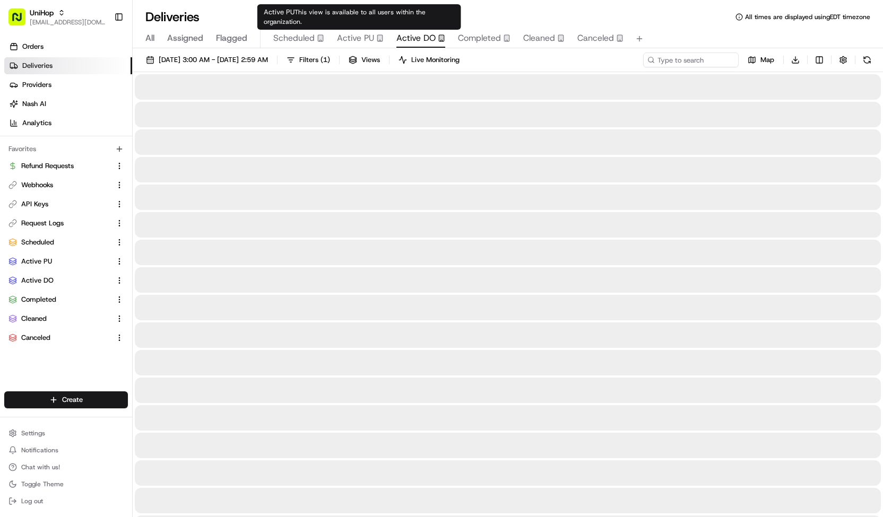
click at [370, 39] on span "Active PU" at bounding box center [355, 38] width 37 height 13
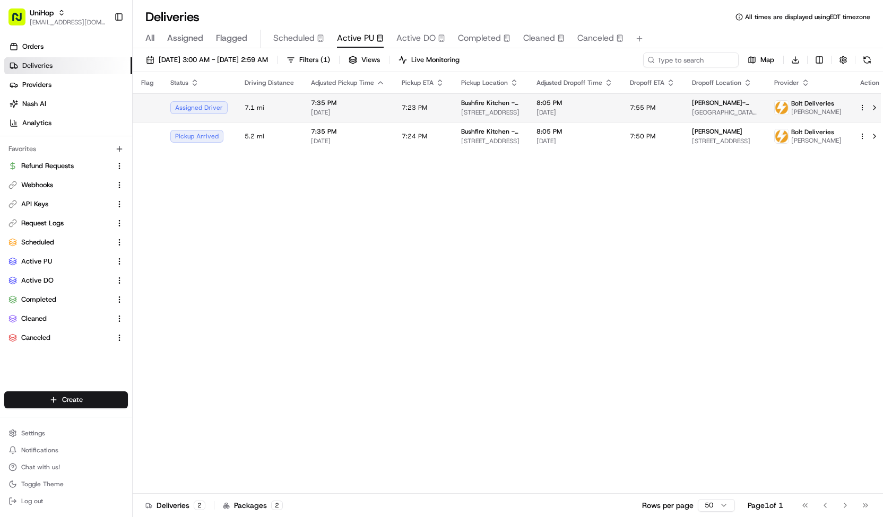
click at [426, 115] on td "7:23 PM" at bounding box center [422, 107] width 59 height 29
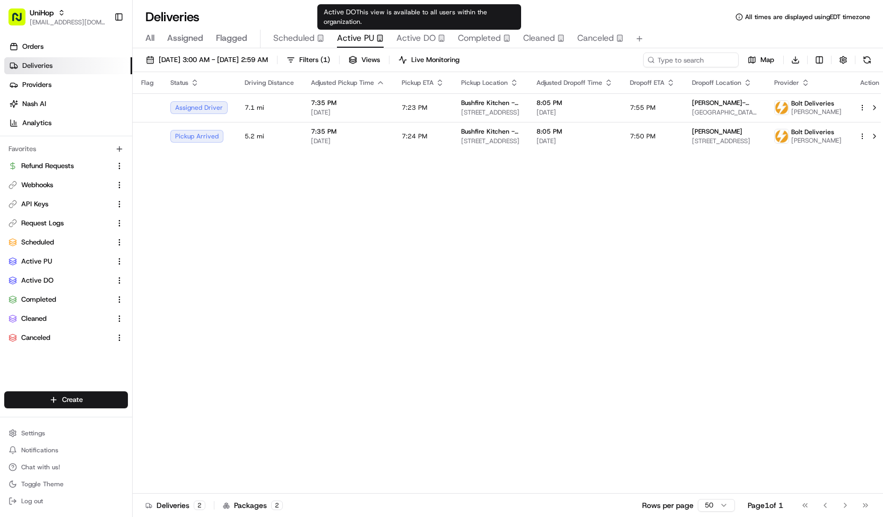
click at [431, 39] on span "Active DO" at bounding box center [415, 38] width 39 height 13
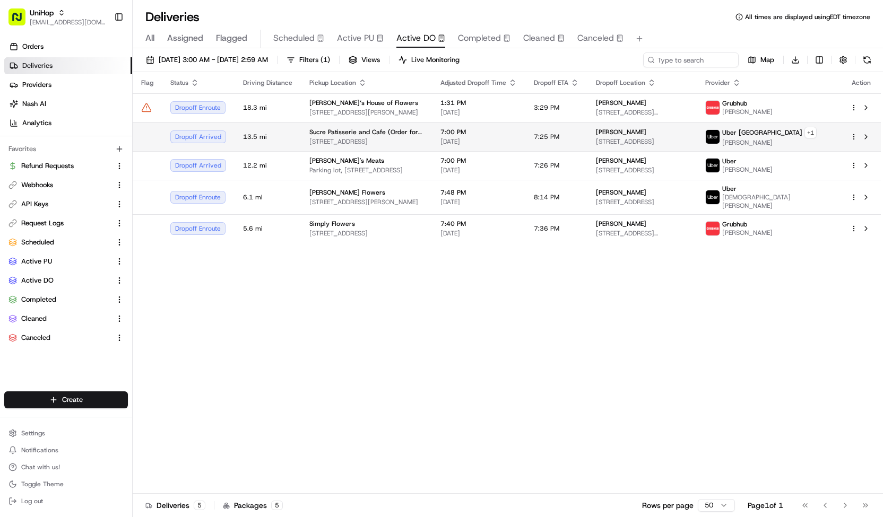
click at [432, 134] on td "Sucre Patisserie and Cafe (Order for Arrangeit) 1007 8 St SW, Calgary, AB T2R 0…" at bounding box center [366, 136] width 131 height 29
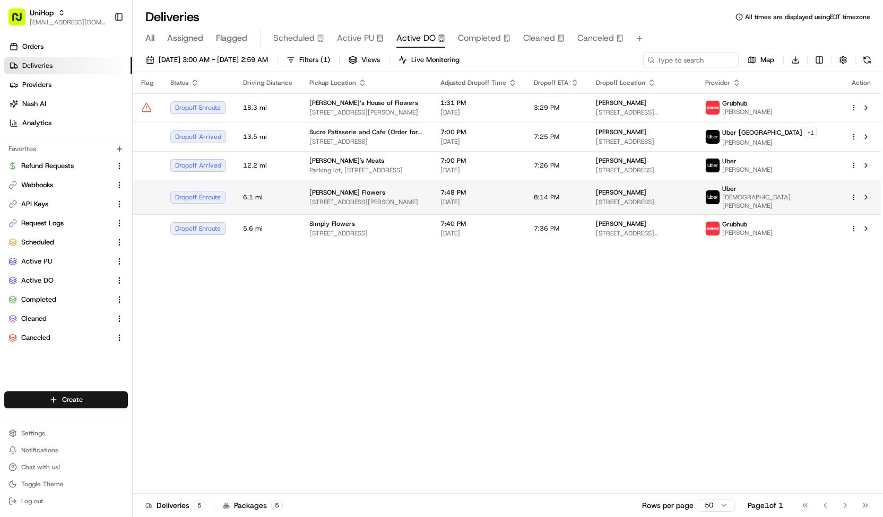
click at [432, 180] on td "Sada's Flowers 10612 Culver Blvd, Culver City, CA 90232, USA" at bounding box center [366, 197] width 131 height 34
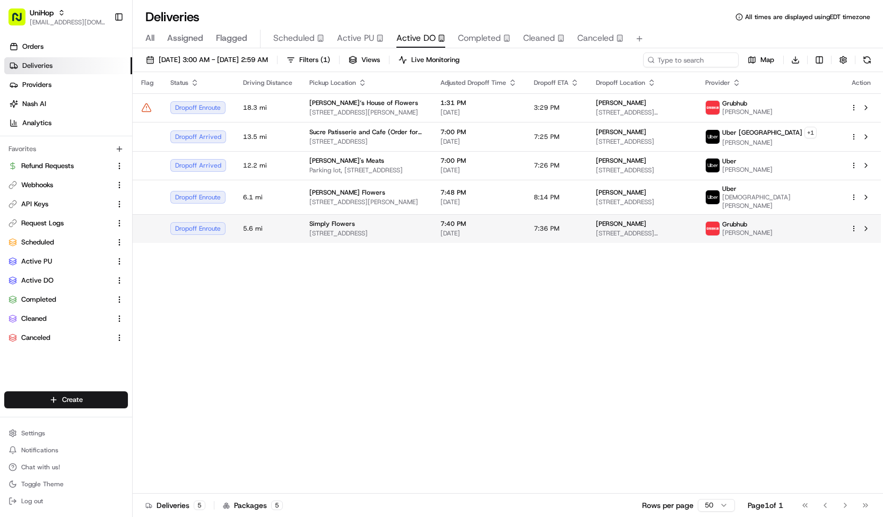
click at [423, 229] on span "1100 W 7800 S #9, West Jordan, UT 84088, United States" at bounding box center [366, 233] width 114 height 8
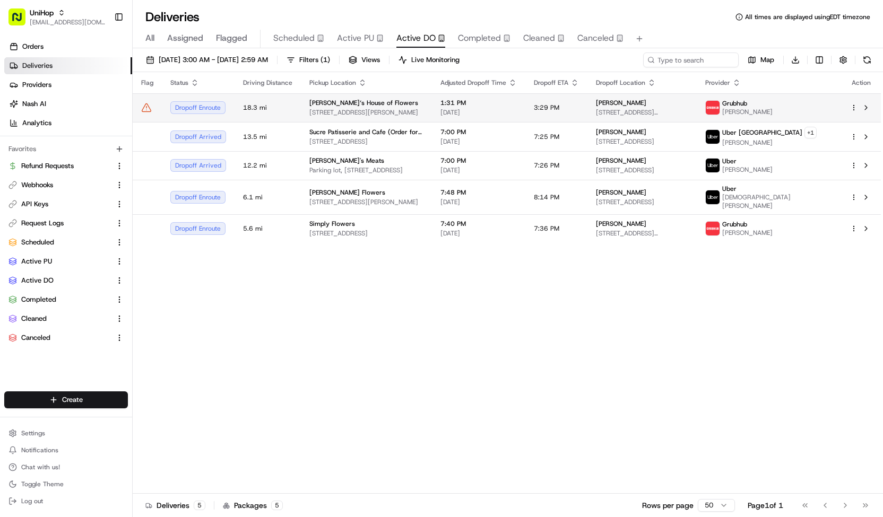
click at [484, 104] on span "1:31 PM" at bounding box center [478, 103] width 76 height 8
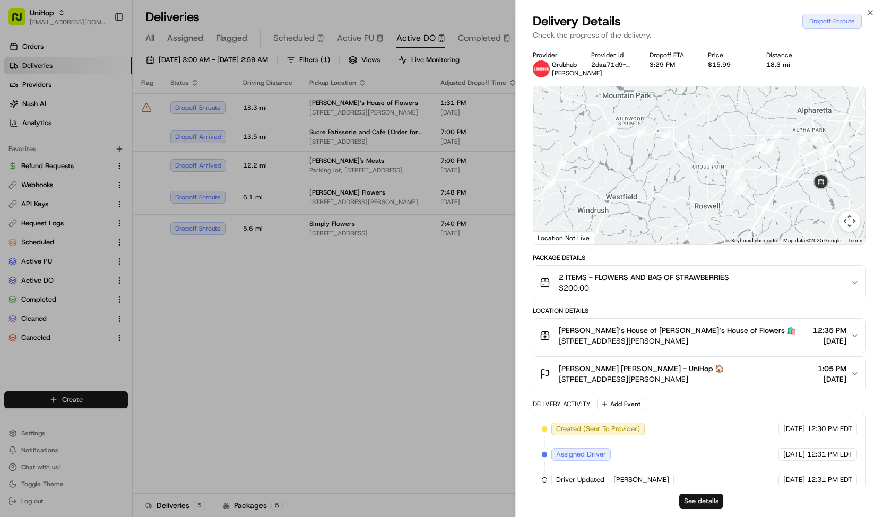
click at [690, 499] on button "See details" at bounding box center [701, 501] width 44 height 15
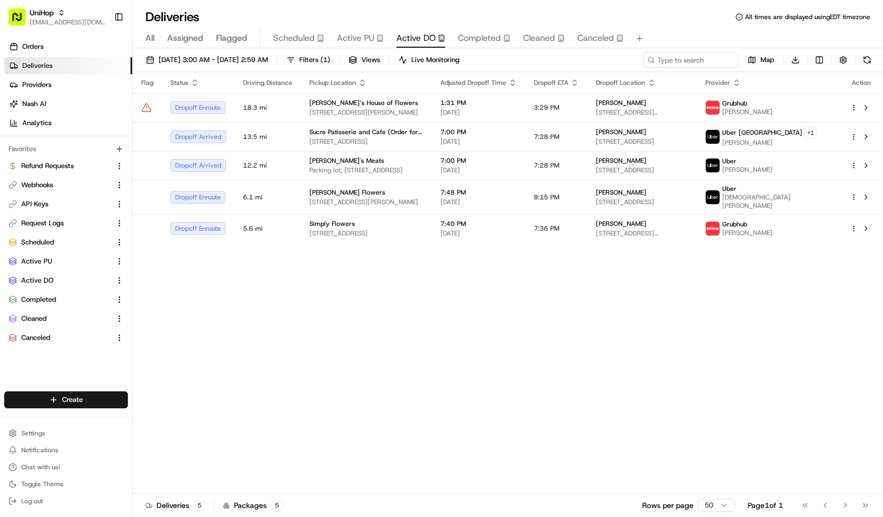
click at [308, 41] on span "Scheduled" at bounding box center [293, 38] width 41 height 13
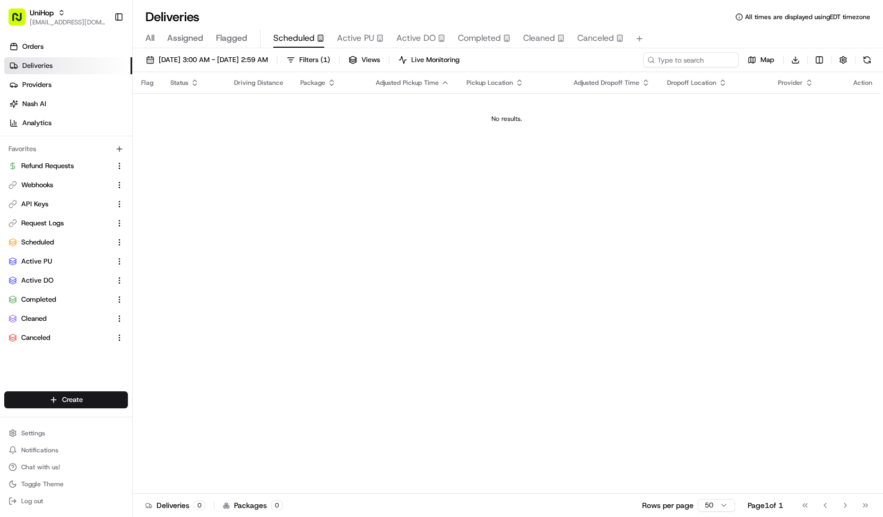
click at [368, 43] on span "Active PU" at bounding box center [355, 38] width 37 height 13
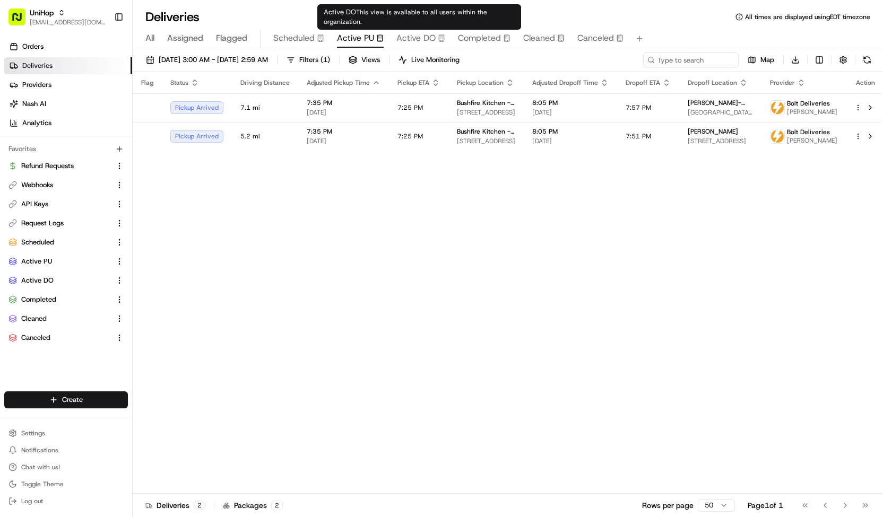
click at [403, 38] on span "Active DO" at bounding box center [415, 38] width 39 height 13
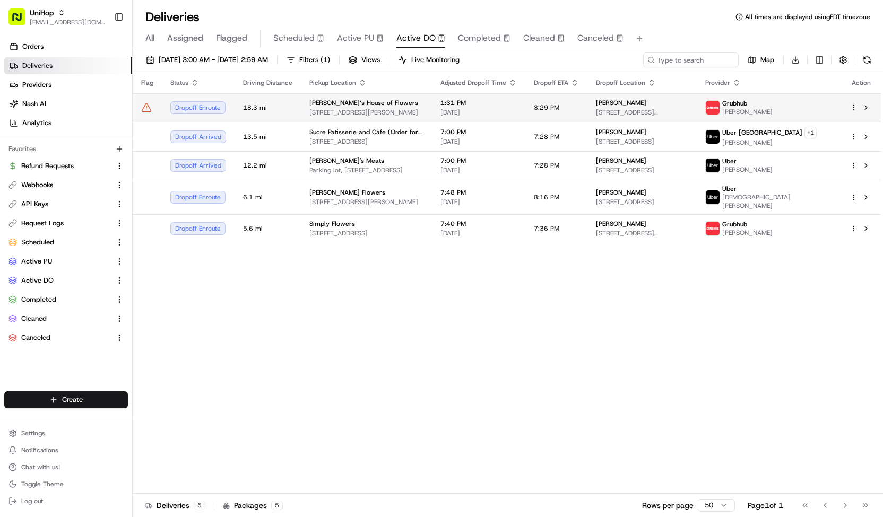
click at [391, 98] on td "Brenda‘s House of Flowers 200 Chambers St, Woodstock, GA 30188, USA" at bounding box center [366, 107] width 131 height 29
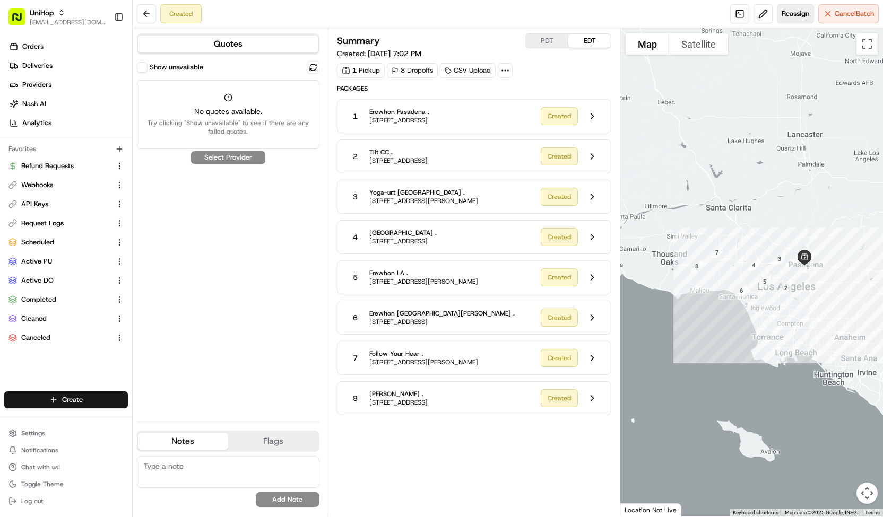
click at [790, 12] on span "Reassign" at bounding box center [795, 14] width 28 height 10
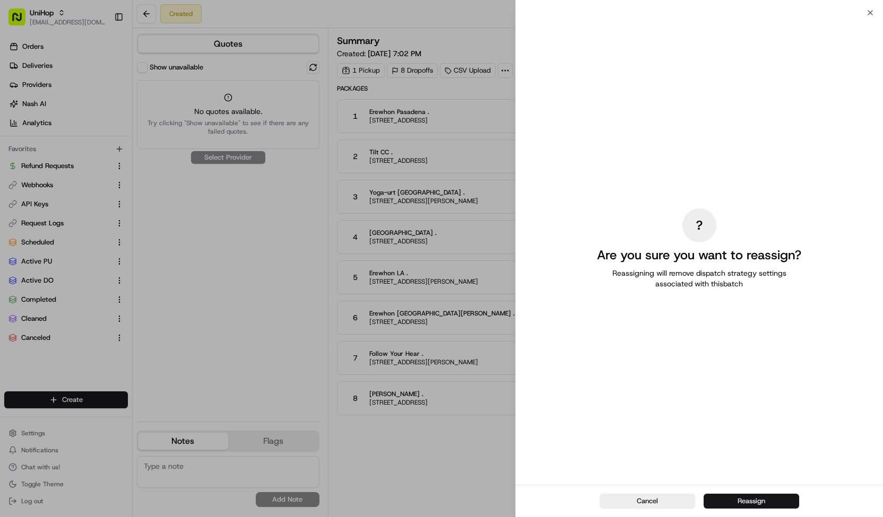
click at [734, 506] on button "Reassign" at bounding box center [750, 501] width 95 height 15
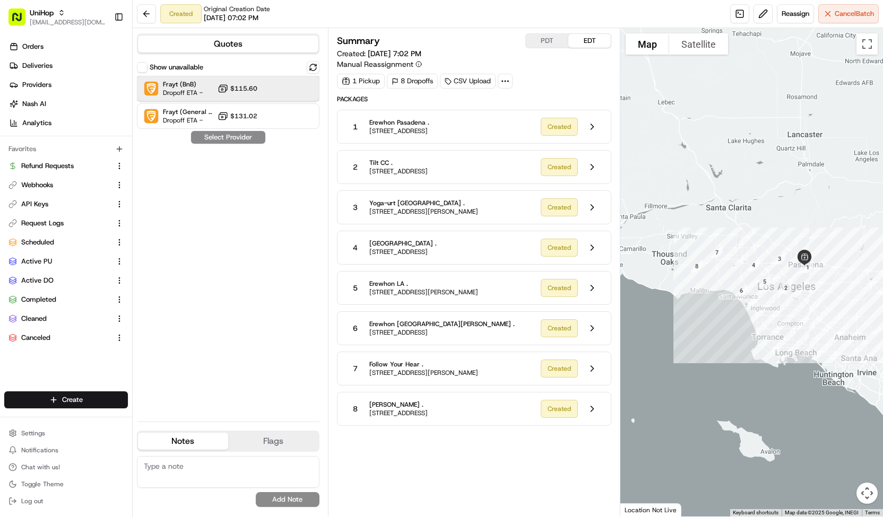
click at [285, 83] on div at bounding box center [287, 88] width 13 height 13
click at [251, 137] on button "Assign Provider" at bounding box center [227, 137] width 75 height 13
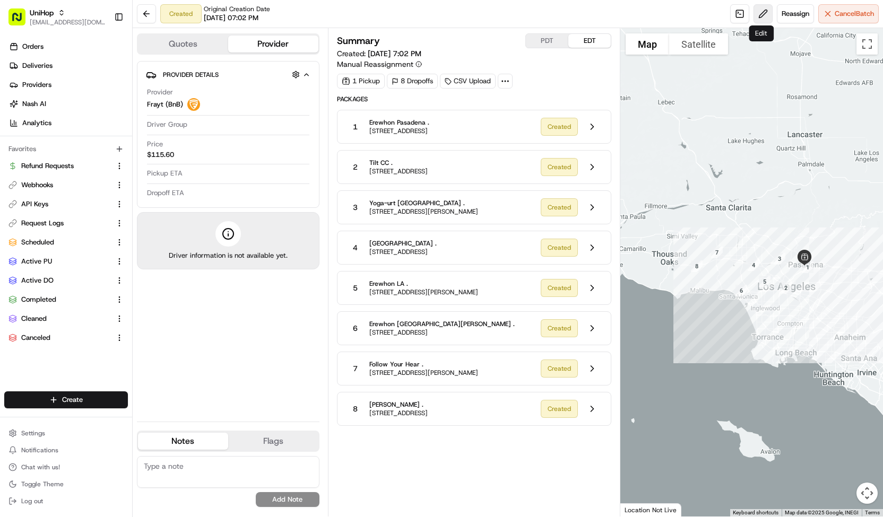
click at [764, 13] on button at bounding box center [762, 13] width 19 height 19
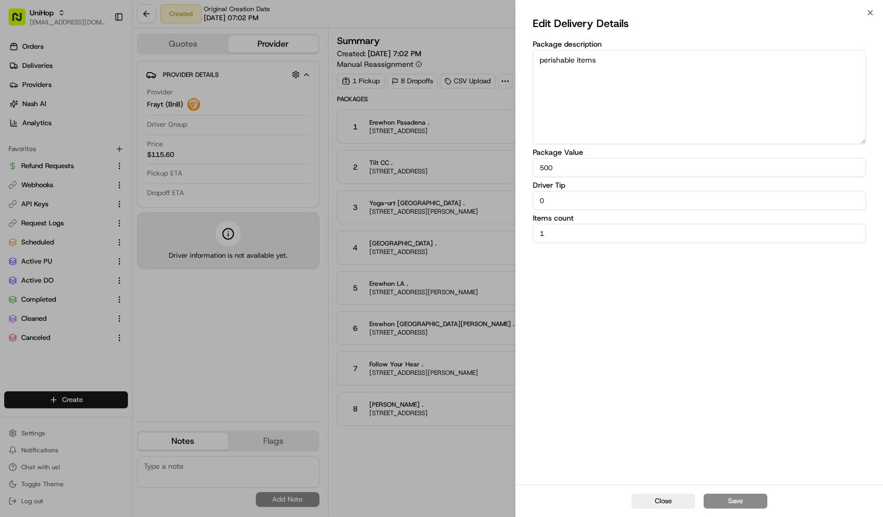
click at [672, 86] on textarea "perishable items" at bounding box center [699, 97] width 333 height 94
type textarea "perishable items"
click at [735, 498] on button "Save" at bounding box center [735, 501] width 64 height 15
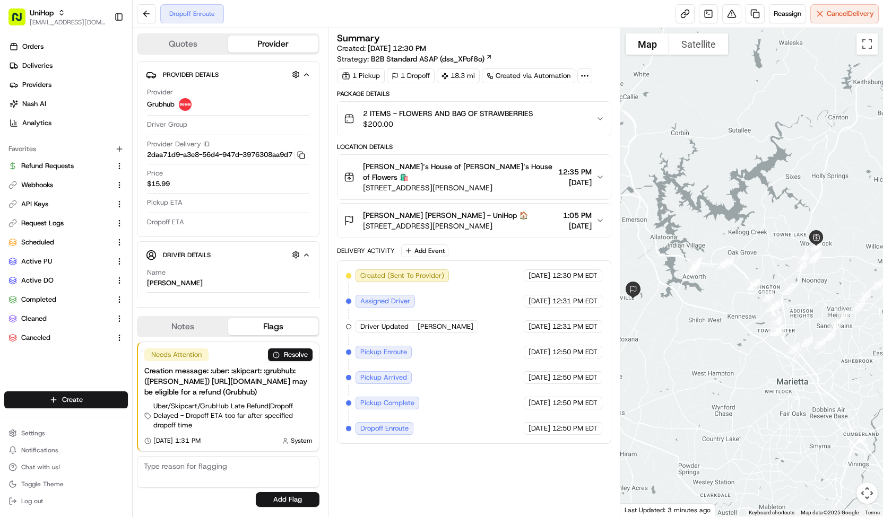
drag, startPoint x: 761, startPoint y: 208, endPoint x: 681, endPoint y: 205, distance: 79.6
click at [681, 205] on div at bounding box center [751, 272] width 263 height 489
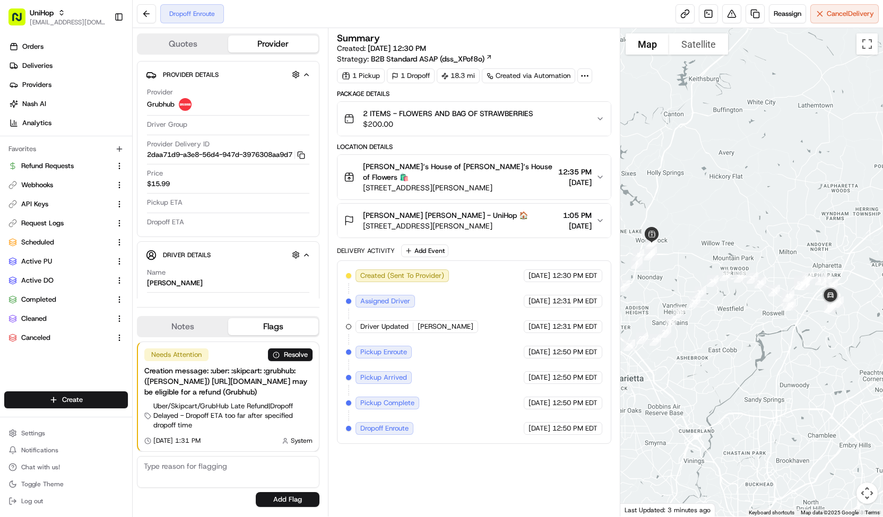
drag, startPoint x: 833, startPoint y: 345, endPoint x: 761, endPoint y: 341, distance: 72.3
click at [761, 341] on div at bounding box center [751, 272] width 263 height 489
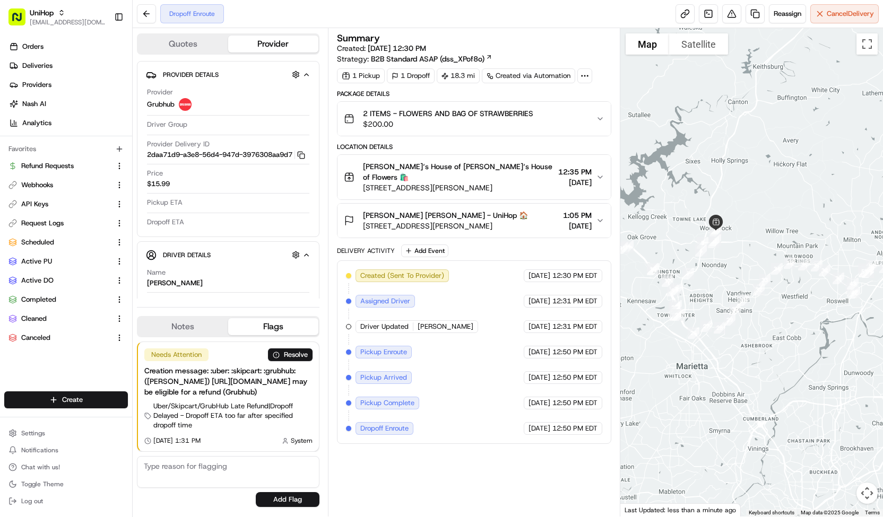
drag, startPoint x: 746, startPoint y: 341, endPoint x: 616, endPoint y: 329, distance: 130.0
click at [616, 329] on div "Quotes Provider Provider Details Hidden ( 1 ) Provider Grubhub Driver Group Pro…" at bounding box center [508, 272] width 750 height 489
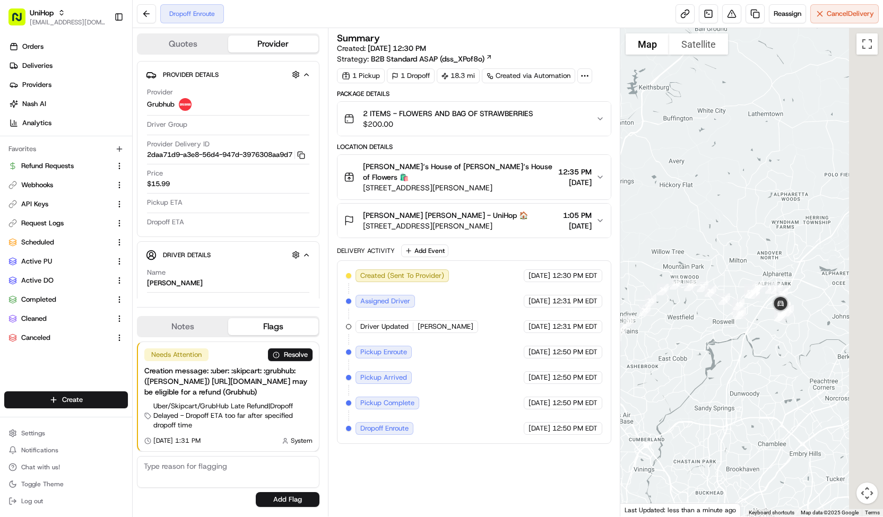
drag, startPoint x: 757, startPoint y: 330, endPoint x: 703, endPoint y: 342, distance: 54.9
click at [703, 342] on div at bounding box center [751, 272] width 263 height 489
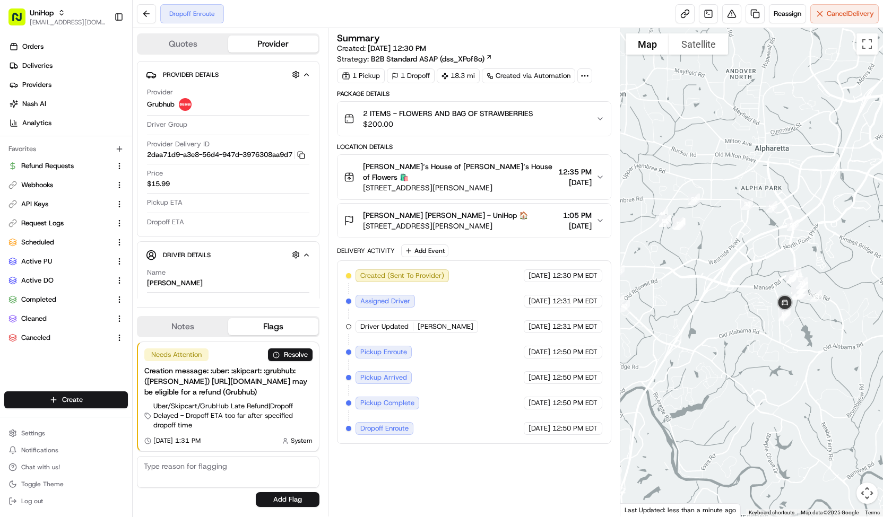
click at [204, 331] on button "Notes" at bounding box center [183, 326] width 90 height 17
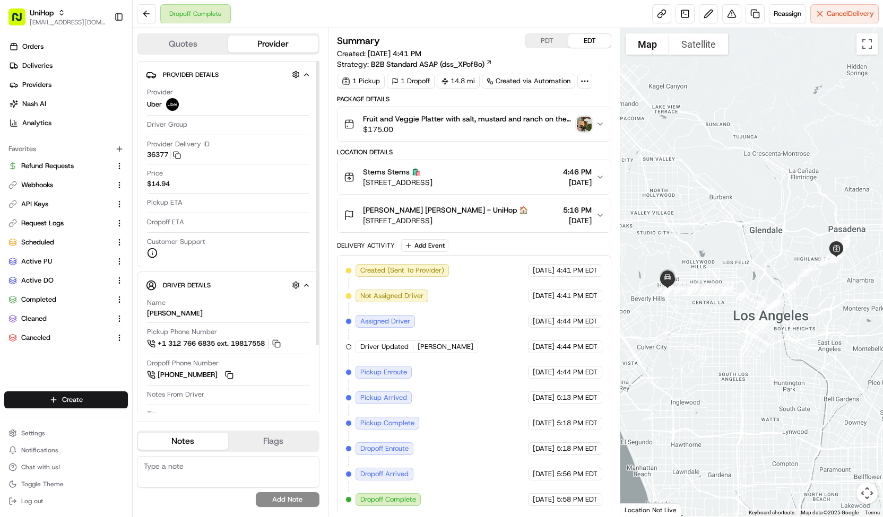
scroll to position [83, 0]
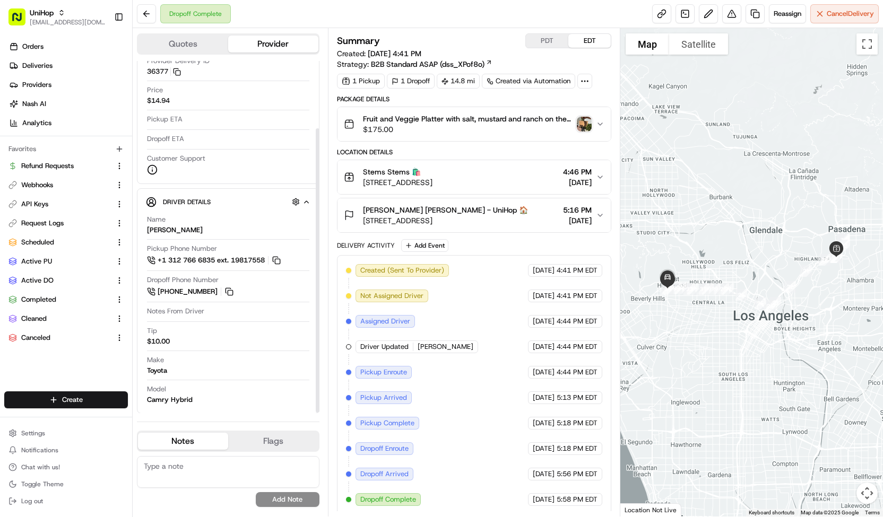
click at [473, 212] on span "[PERSON_NAME] [PERSON_NAME] - UniHop 🏠" at bounding box center [445, 210] width 165 height 11
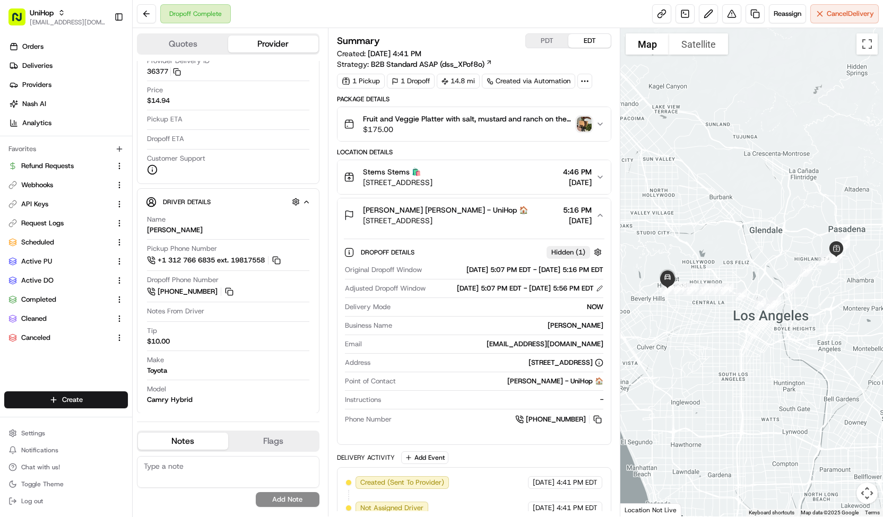
click at [473, 212] on span "[PERSON_NAME] [PERSON_NAME] - UniHop 🏠" at bounding box center [445, 210] width 165 height 11
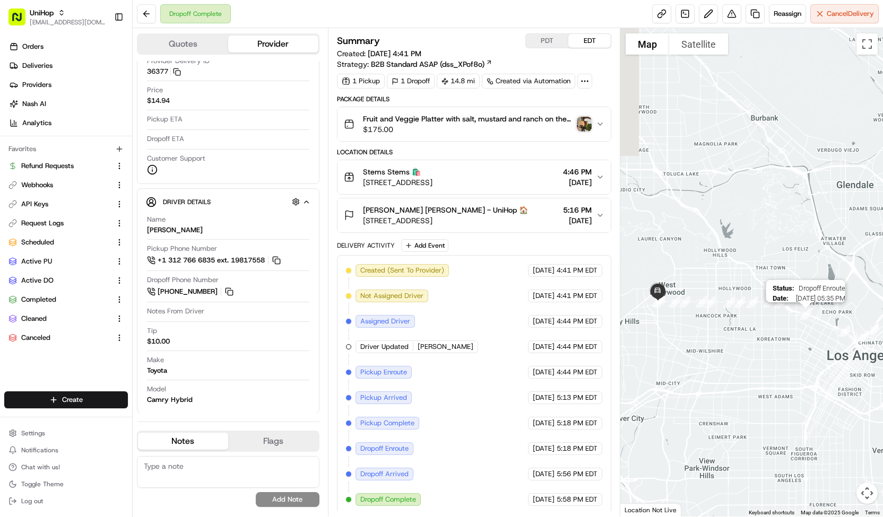
drag, startPoint x: 700, startPoint y: 302, endPoint x: 812, endPoint y: 324, distance: 114.0
click at [812, 324] on div "To navigate, press the arrow keys. Status : Dropoff Enroute Date : [DATE] 05:35…" at bounding box center [751, 272] width 263 height 489
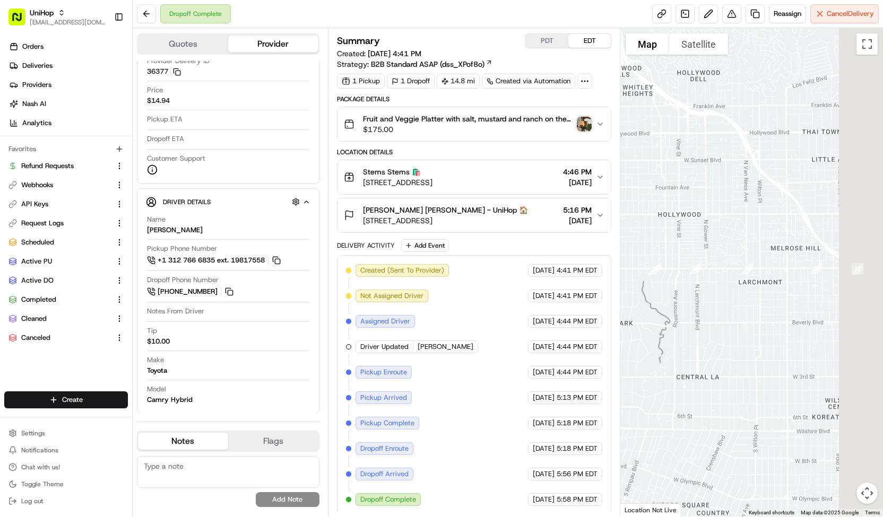
drag, startPoint x: 775, startPoint y: 308, endPoint x: 502, endPoint y: 344, distance: 275.5
click at [502, 344] on div "Quotes Provider Provider Details Hidden ( 1 ) Provider Uber Driver Group Provid…" at bounding box center [508, 272] width 750 height 489
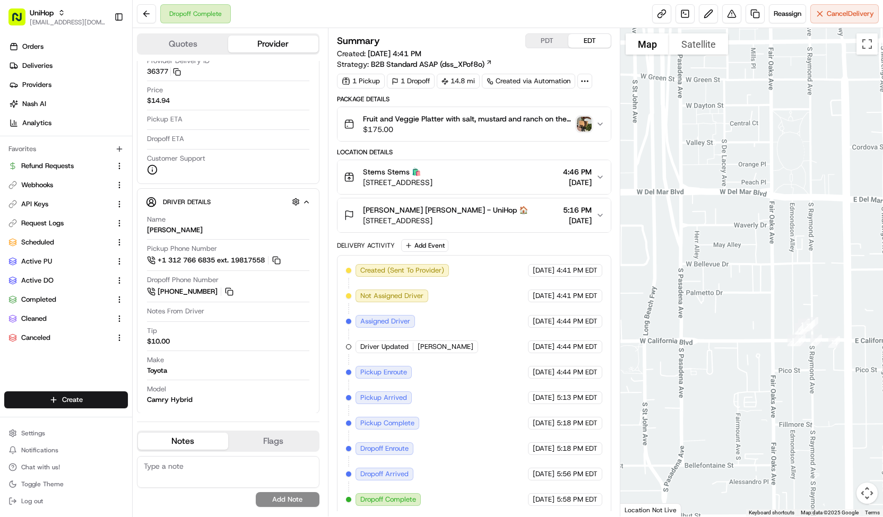
click at [528, 195] on div "Location Details [GEOGRAPHIC_DATA] 🛍️ [STREET_ADDRESS] 4:46 PM [DATE][GEOGRAPHI…" at bounding box center [474, 190] width 274 height 85
click at [530, 190] on button "Stems Stems 🛍️ [STREET_ADDRESS] 4:46 PM [DATE]" at bounding box center [473, 177] width 273 height 34
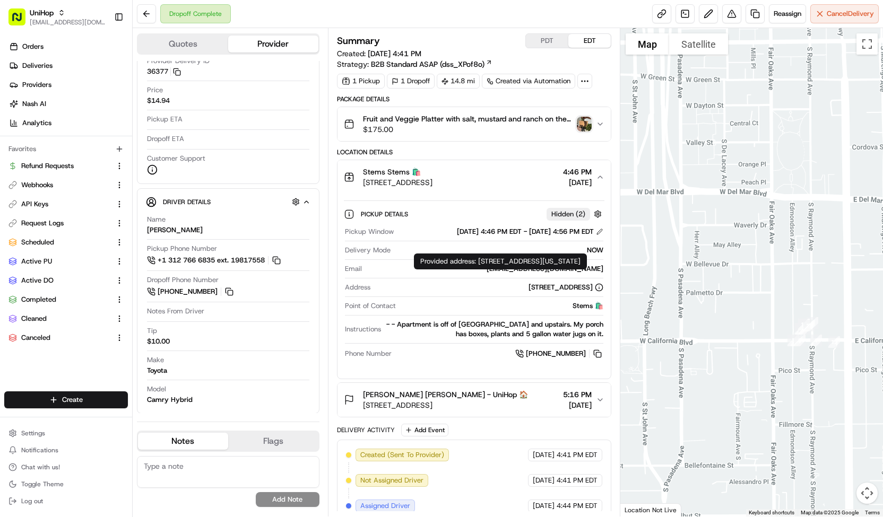
drag, startPoint x: 424, startPoint y: 285, endPoint x: 591, endPoint y: 284, distance: 166.6
click at [591, 284] on div "640 Prospect Ave, South Pasadena, CA 91030, USA" at bounding box center [488, 288] width 229 height 10
copy div "640 Prospect Ave, South Pasadena, CA 91030, USA"
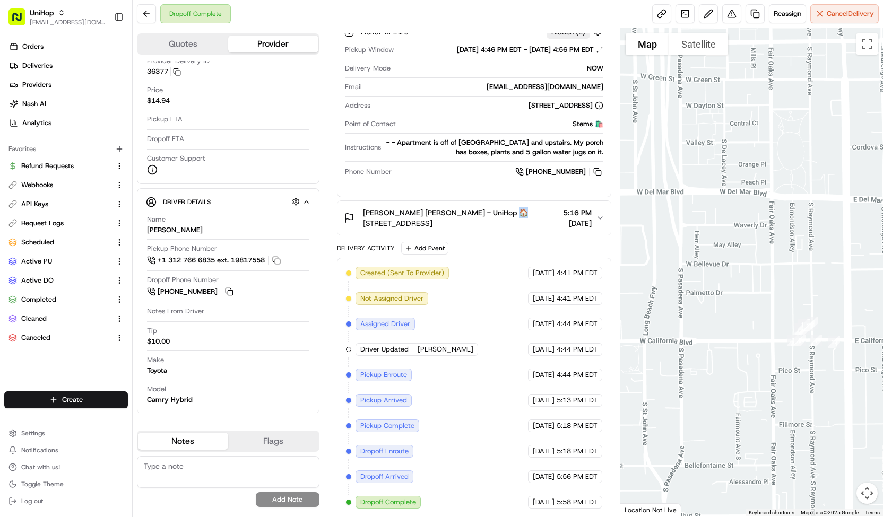
drag, startPoint x: 361, startPoint y: 223, endPoint x: 520, endPoint y: 216, distance: 159.3
click at [520, 216] on div "Raina Ilunga Raina Ilunga - UniHop 🏠 714 N La Cienega Blvd, Los Angeles, CA 900…" at bounding box center [436, 217] width 184 height 21
copy span "714 N La Cienega Blvd, Los Angeles, CA 9006"
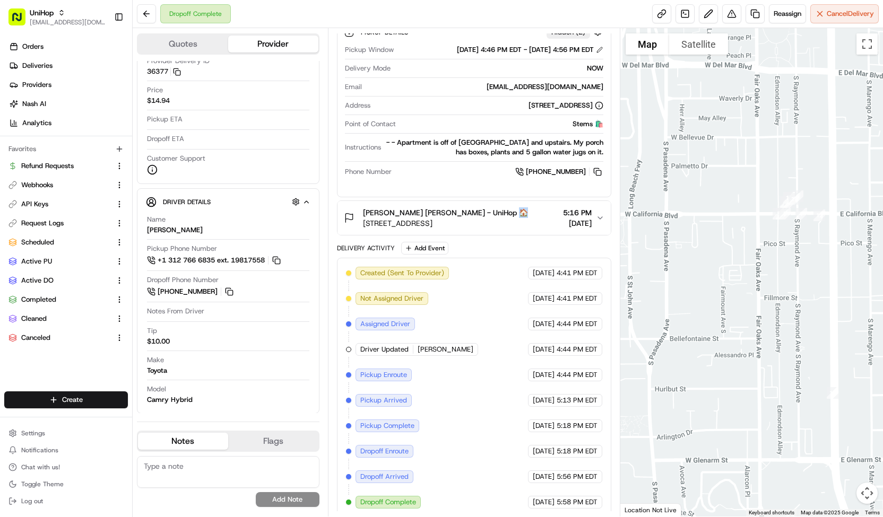
drag, startPoint x: 824, startPoint y: 412, endPoint x: 811, endPoint y: 225, distance: 186.7
click at [811, 225] on div at bounding box center [751, 272] width 263 height 489
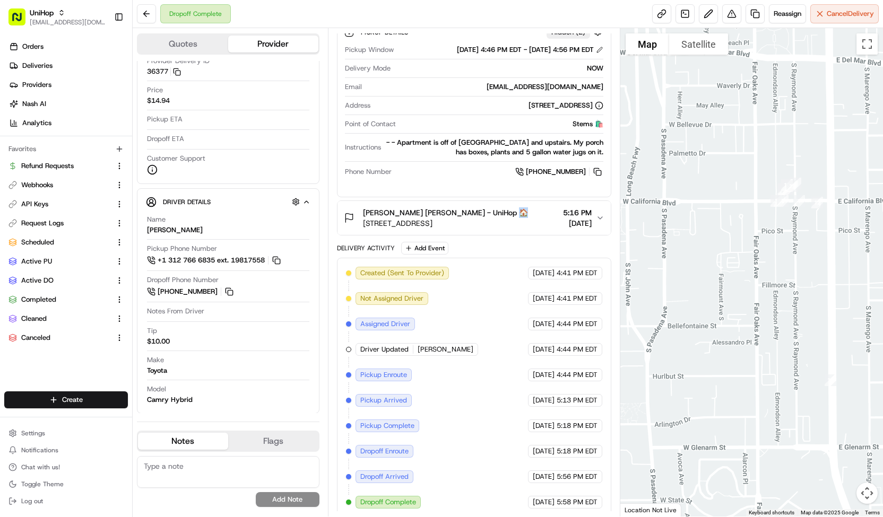
scroll to position [95, 0]
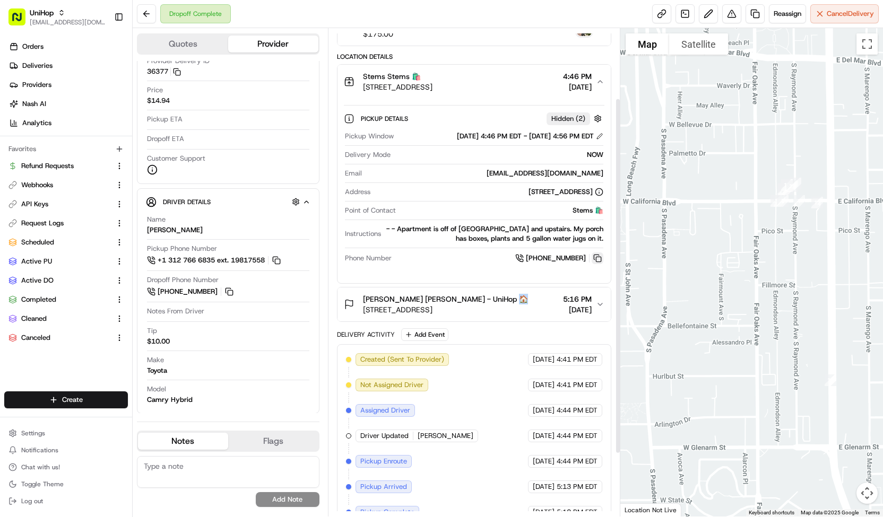
click at [596, 253] on button at bounding box center [597, 258] width 12 height 12
click at [363, 296] on span "Raina Ilunga Raina Ilunga - UniHop 🏠" at bounding box center [445, 299] width 165 height 11
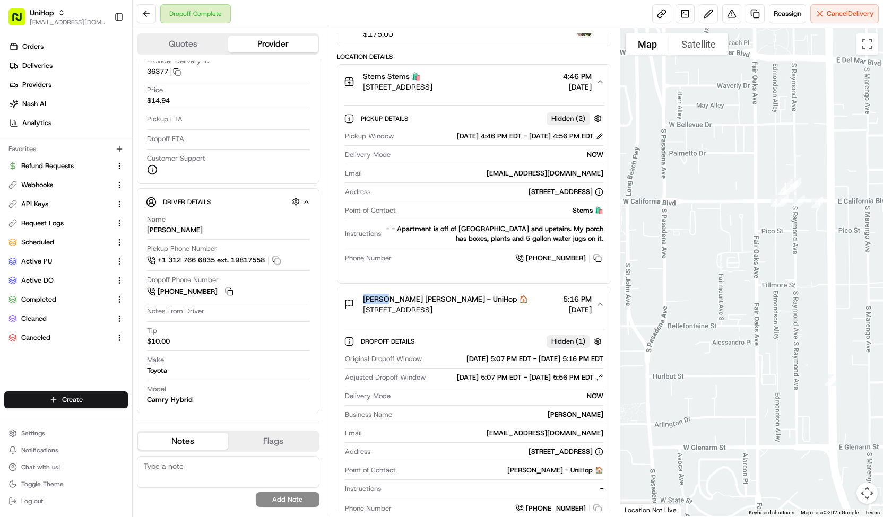
click at [363, 296] on span "Raina Ilunga Raina Ilunga - UniHop 🏠" at bounding box center [445, 299] width 165 height 11
copy span "Raina"
click at [512, 304] on span "714 N La Cienega Blvd, Los Angeles, CA 90069, USA" at bounding box center [445, 309] width 165 height 11
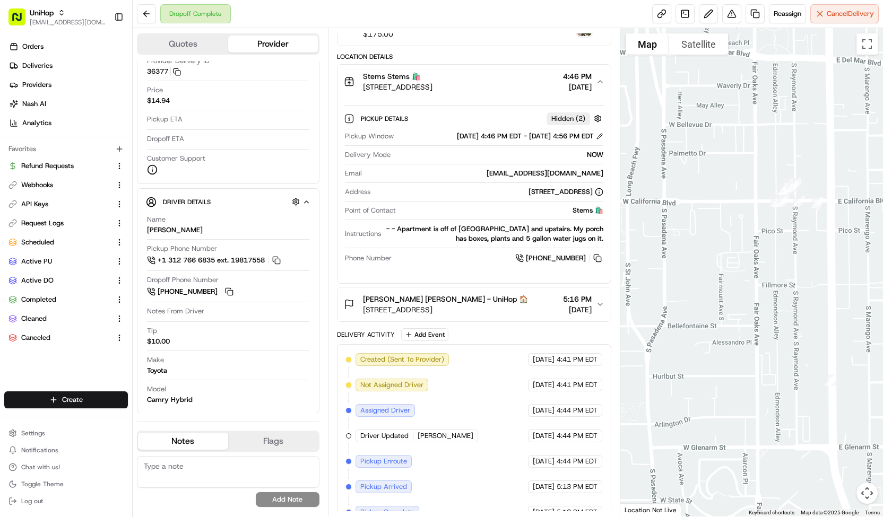
click at [528, 294] on div "Raina Ilunga Raina Ilunga - UniHop 🏠" at bounding box center [445, 299] width 165 height 11
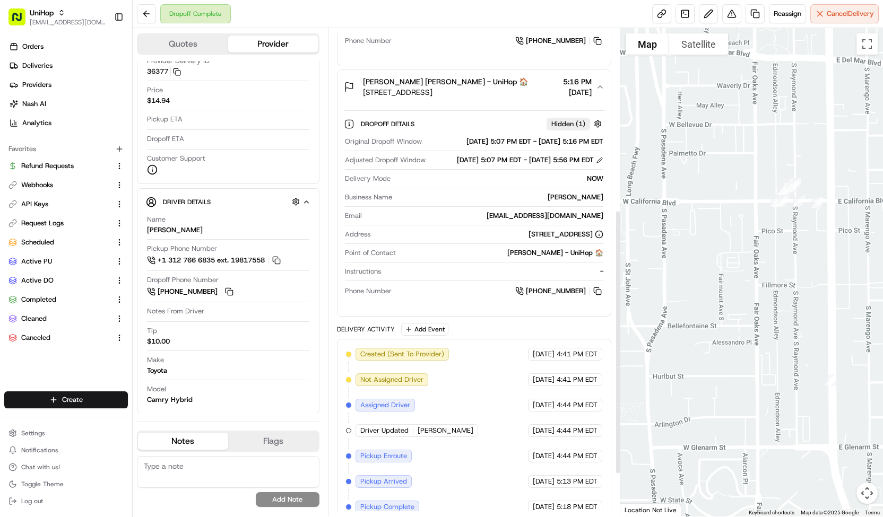
scroll to position [350, 0]
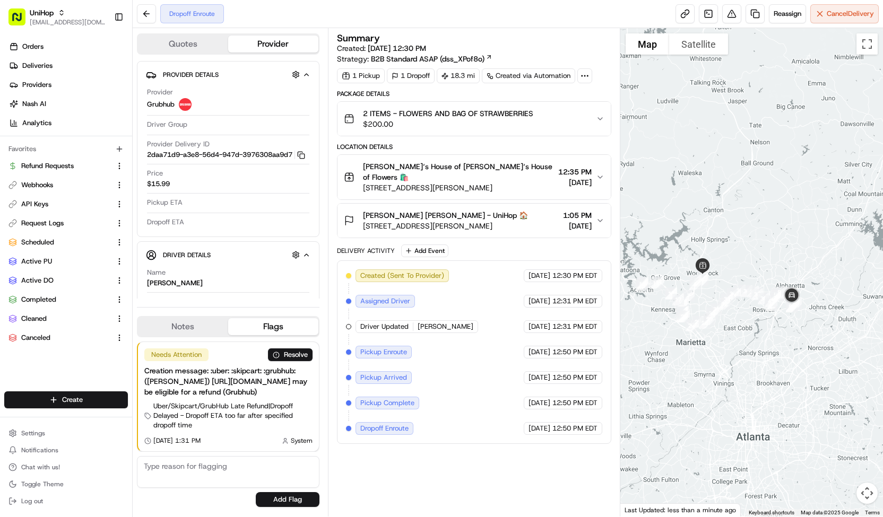
drag, startPoint x: 827, startPoint y: 335, endPoint x: 779, endPoint y: 336, distance: 48.3
click at [779, 336] on div at bounding box center [751, 272] width 263 height 489
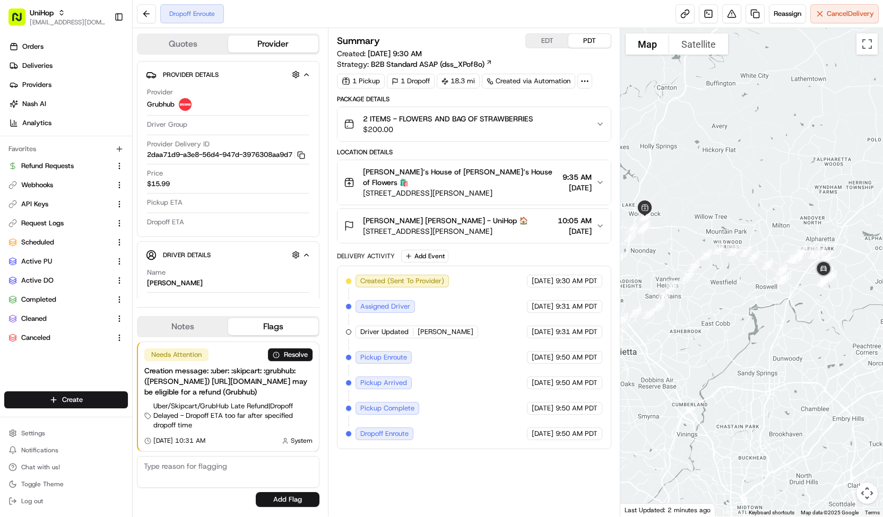
drag, startPoint x: 681, startPoint y: 269, endPoint x: 522, endPoint y: 242, distance: 160.8
click at [522, 242] on div "Quotes Provider Provider Details Hidden ( 1 ) Provider Grubhub Driver Group Pro…" at bounding box center [508, 272] width 750 height 489
